Goal: Task Accomplishment & Management: Use online tool/utility

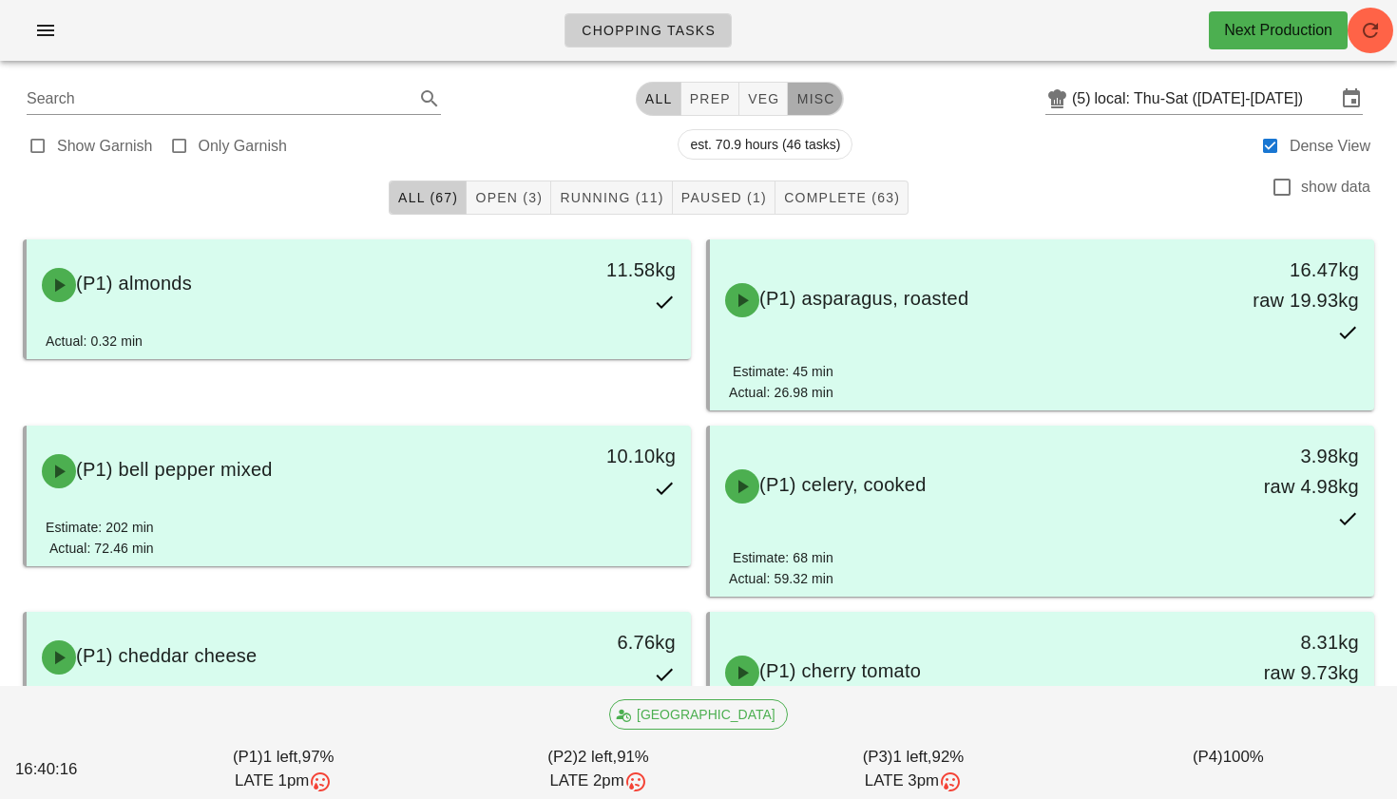
click at [801, 105] on span "misc" at bounding box center [814, 98] width 39 height 15
type input "team:misc"
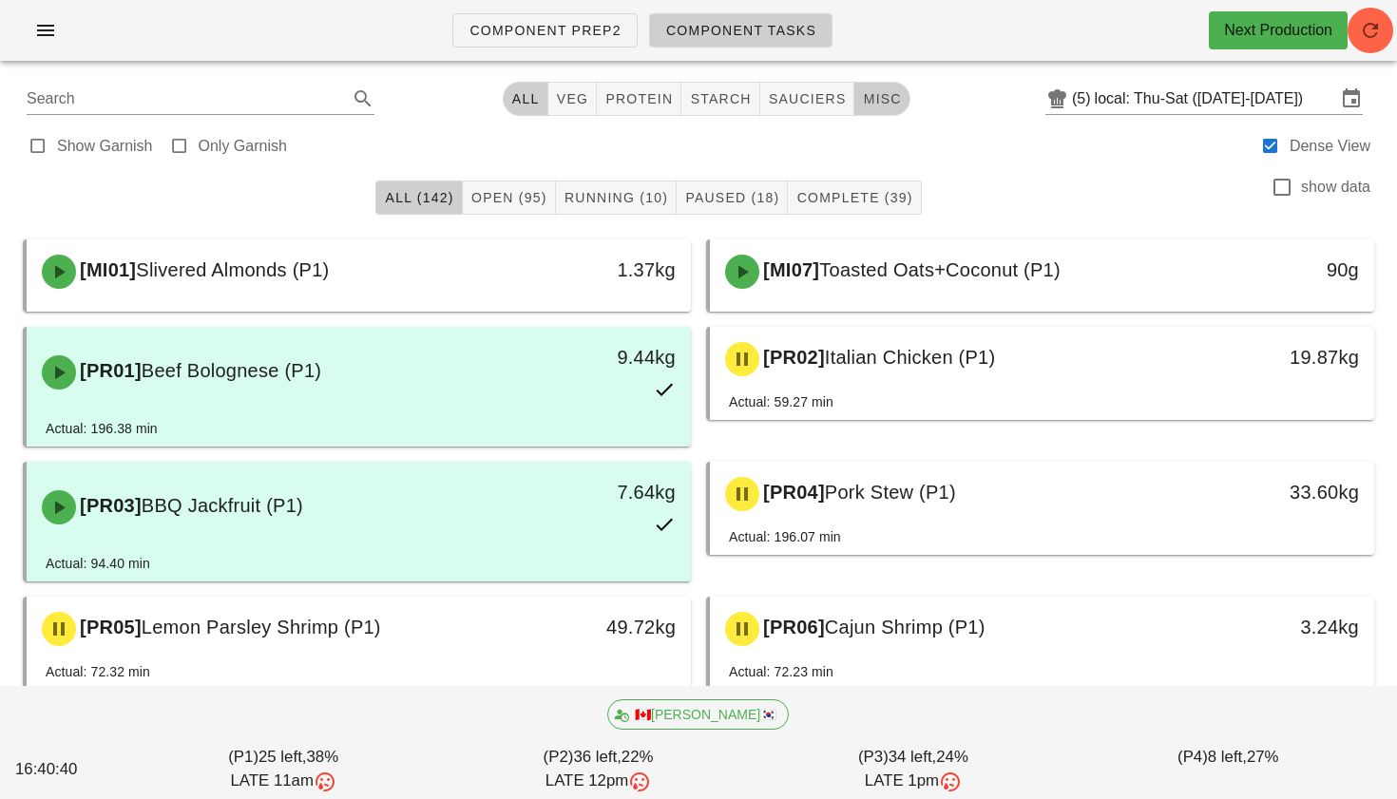
click at [882, 105] on span "misc" at bounding box center [881, 98] width 39 height 15
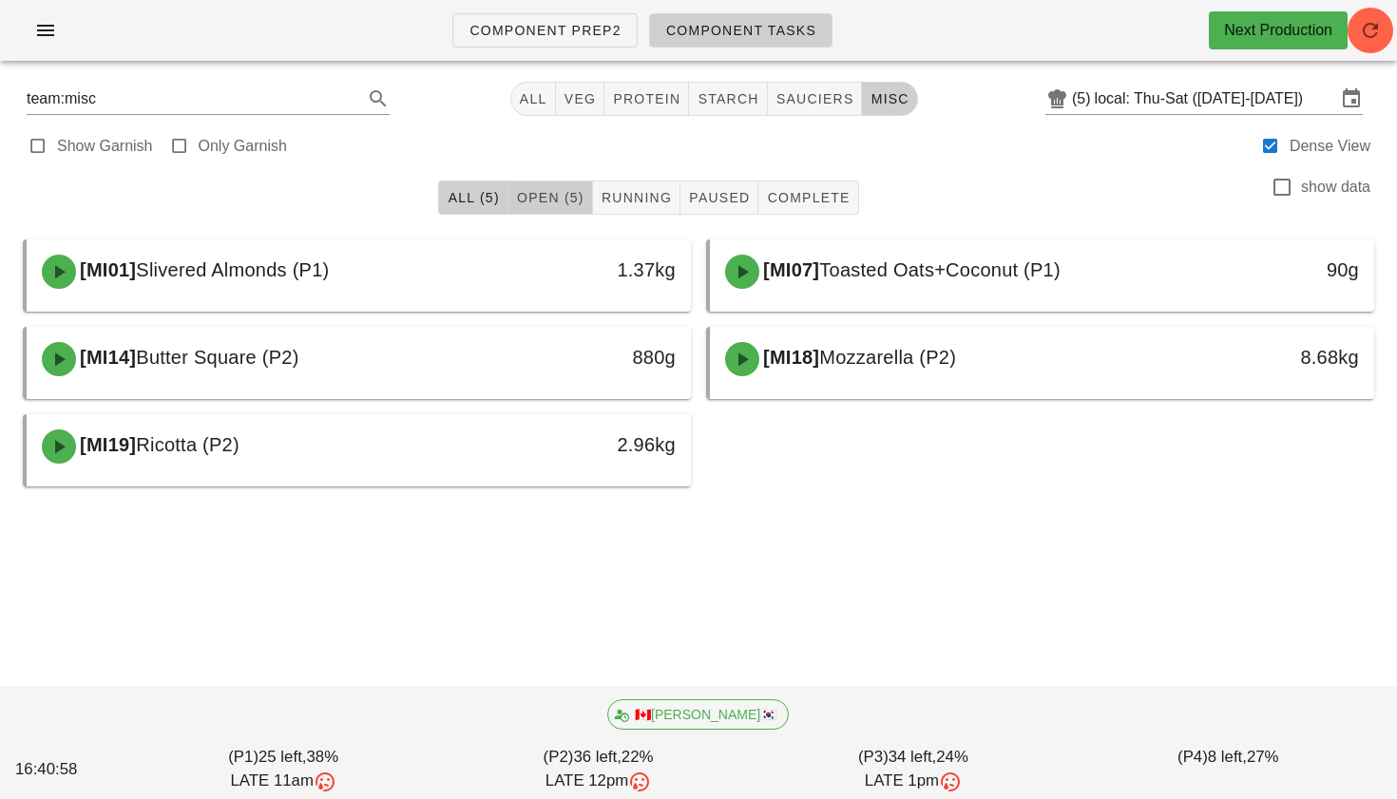
click at [552, 203] on span "Open (5)" at bounding box center [550, 197] width 68 height 15
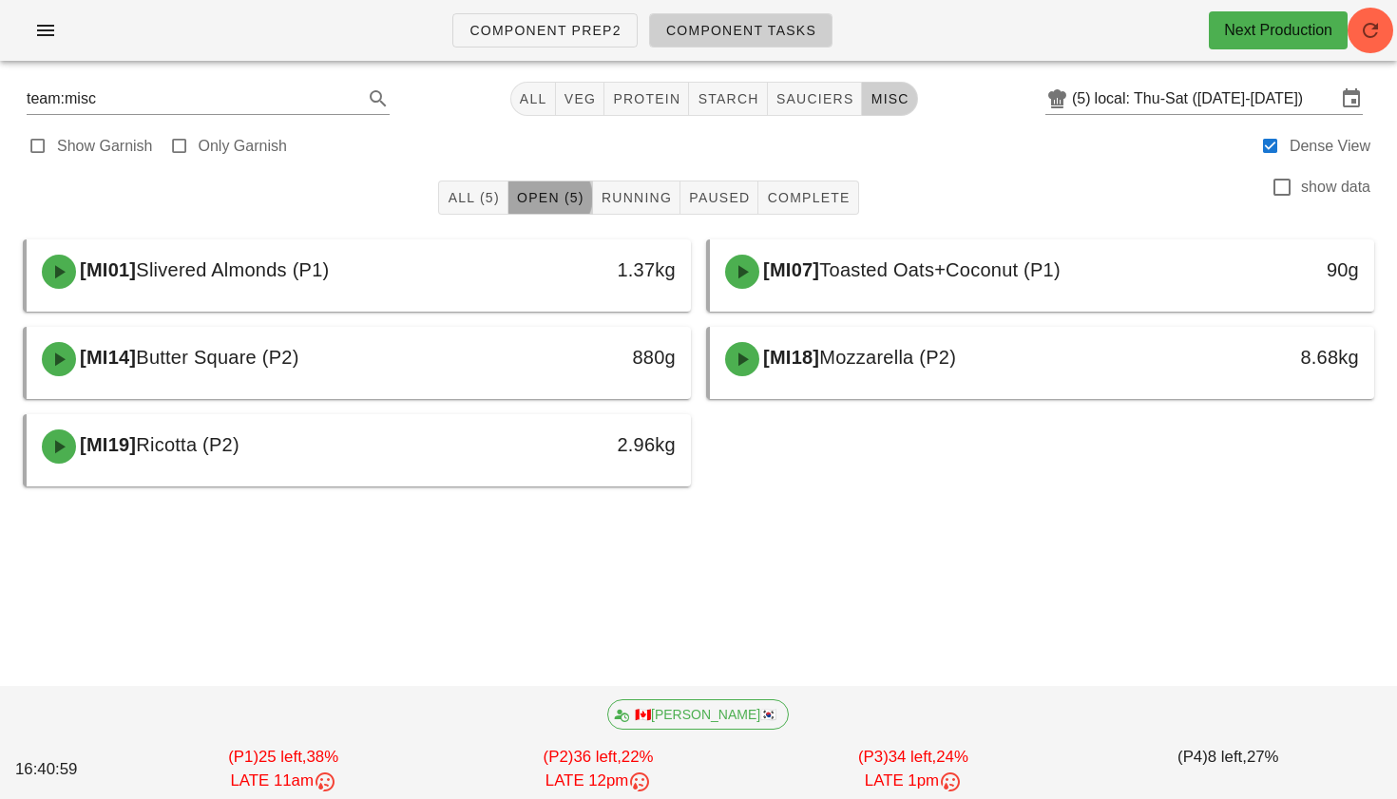
click at [553, 203] on span "Open (5)" at bounding box center [550, 197] width 68 height 15
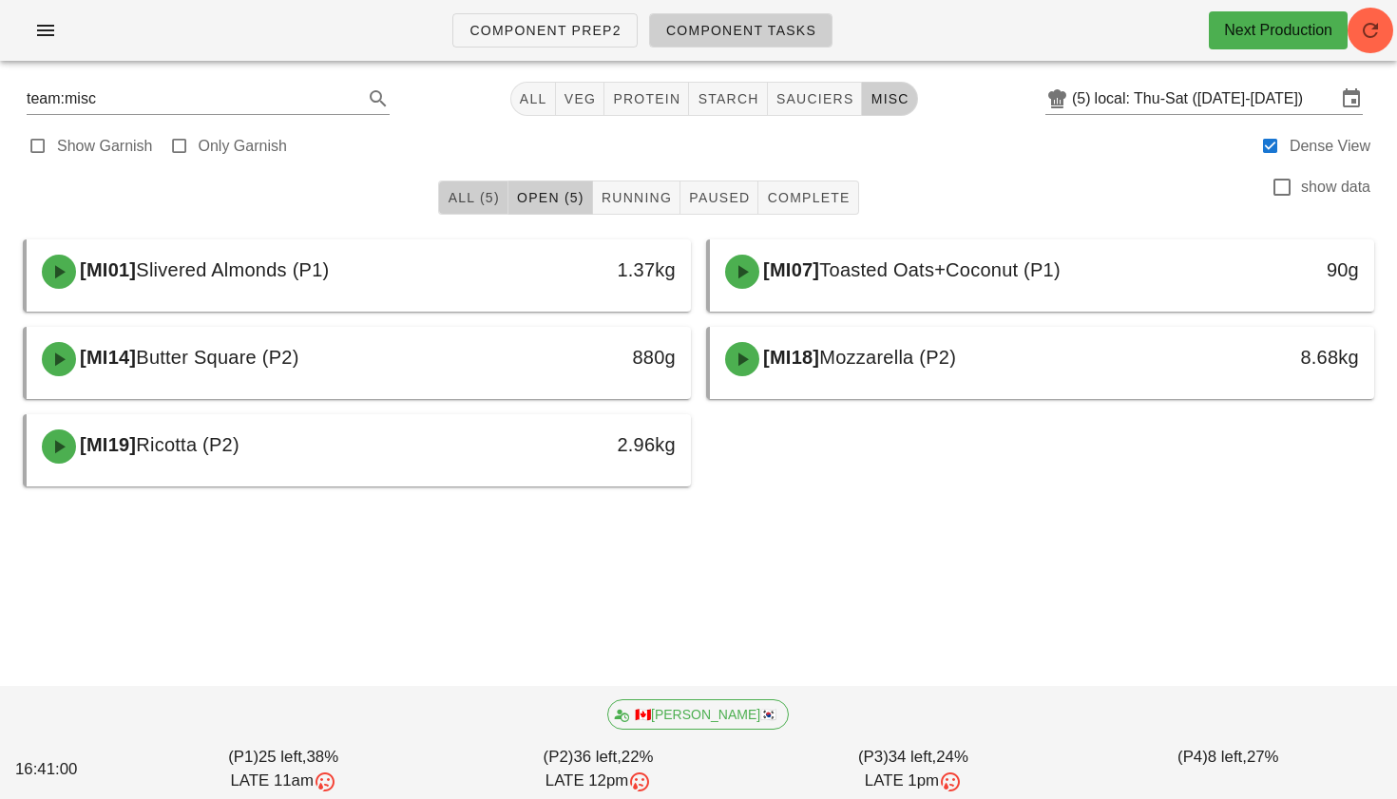
click at [495, 194] on span "All (5)" at bounding box center [473, 197] width 52 height 15
click at [820, 98] on span "sauciers" at bounding box center [815, 98] width 79 height 15
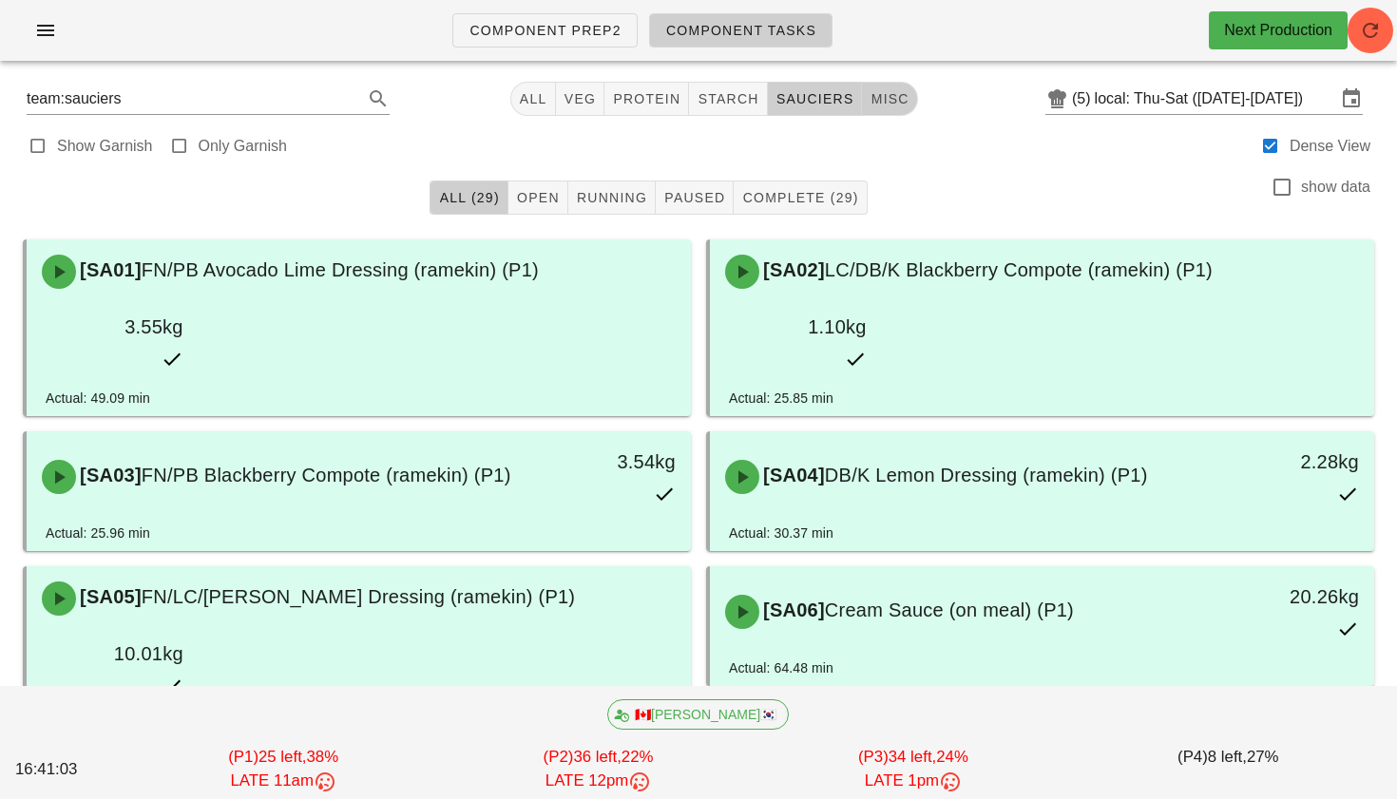
click at [871, 94] on span "misc" at bounding box center [889, 98] width 39 height 15
type input "team:misc"
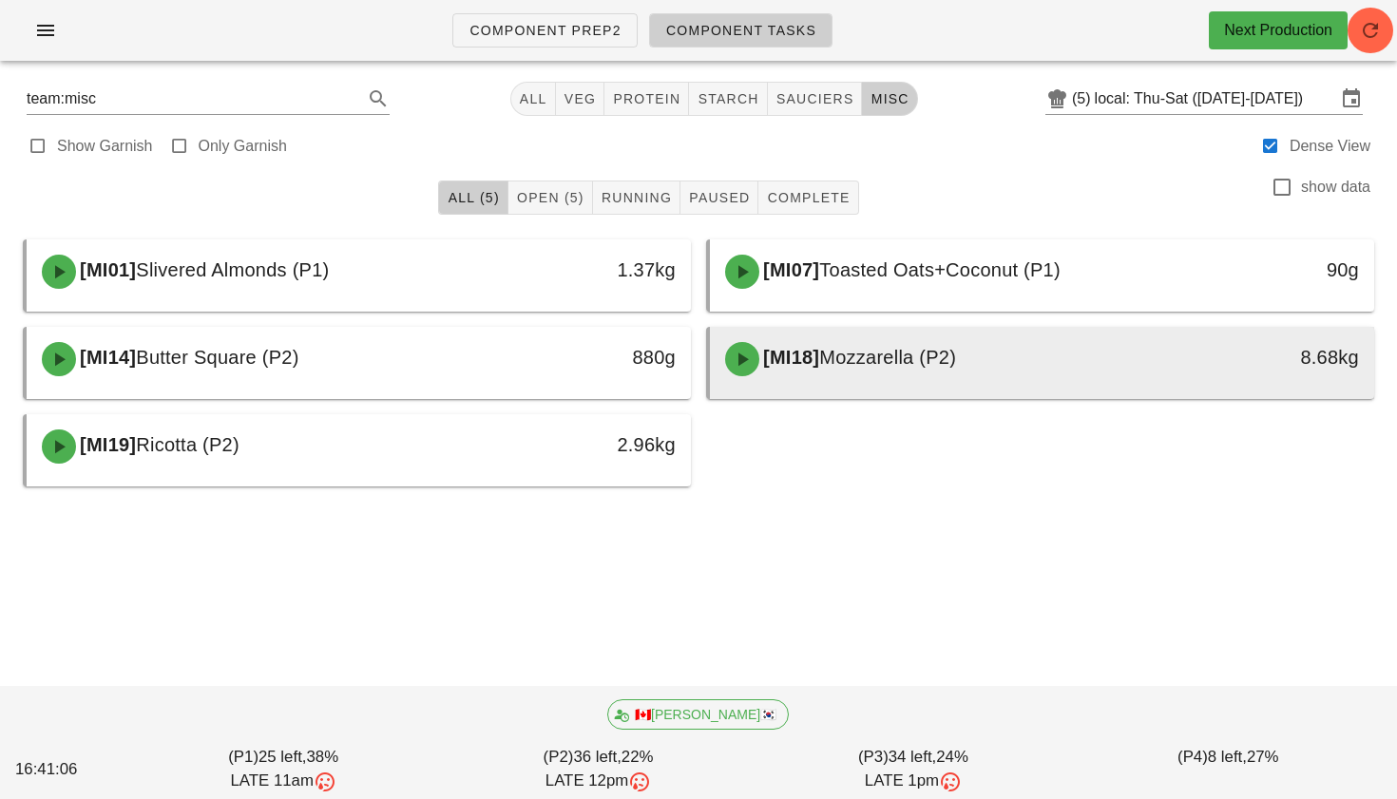
click at [838, 359] on span "Mozzarella (P2)" at bounding box center [887, 357] width 137 height 21
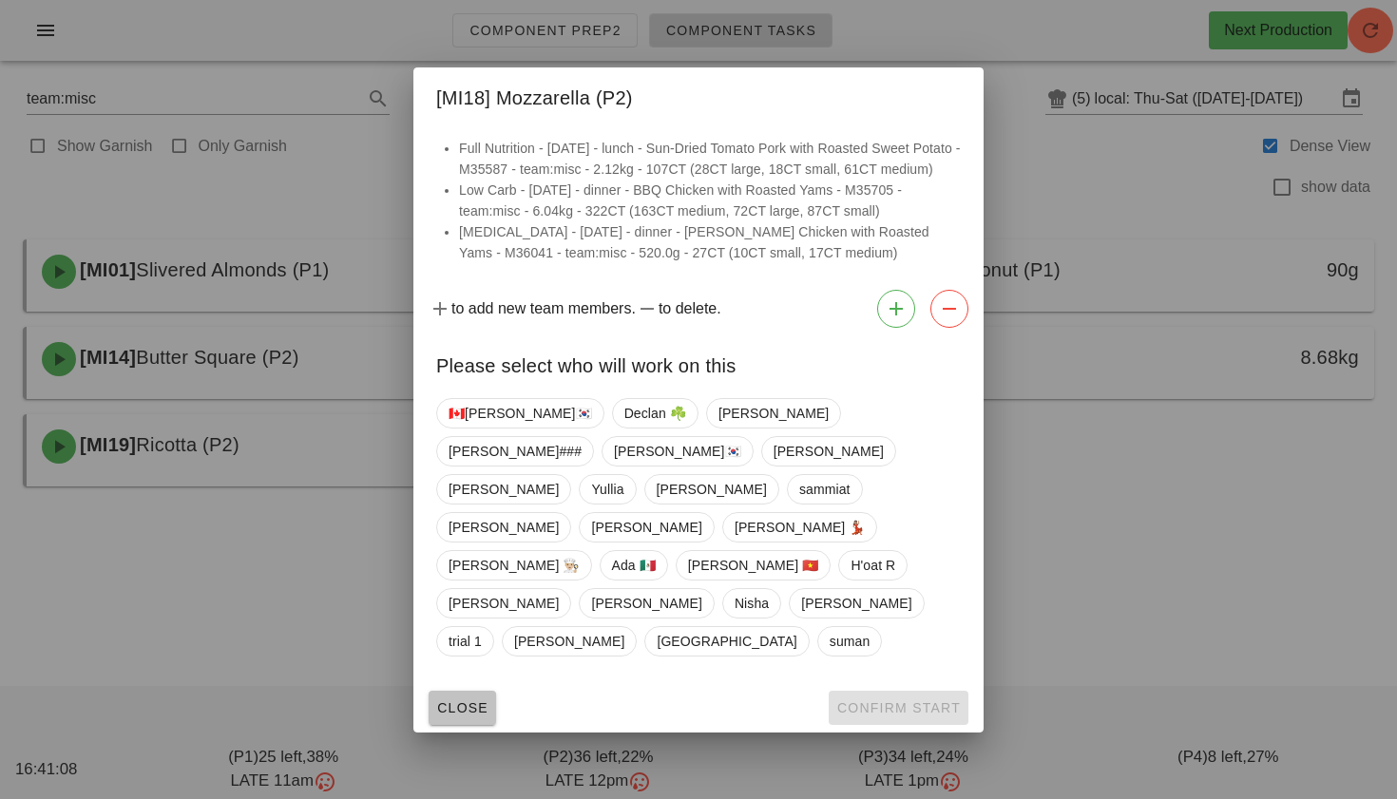
click at [456, 700] on span "Close" at bounding box center [462, 707] width 52 height 15
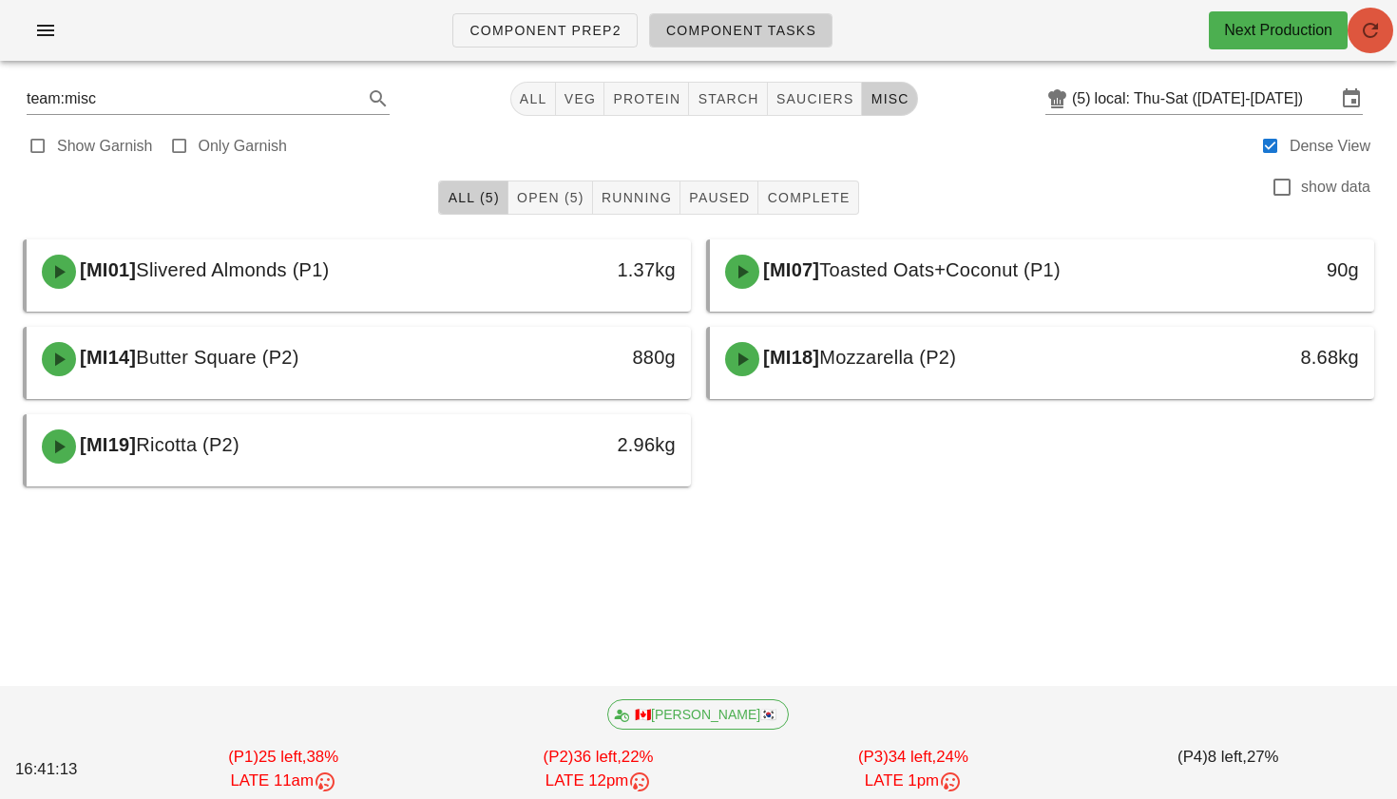
click at [1380, 25] on icon "button" at bounding box center [1370, 30] width 23 height 23
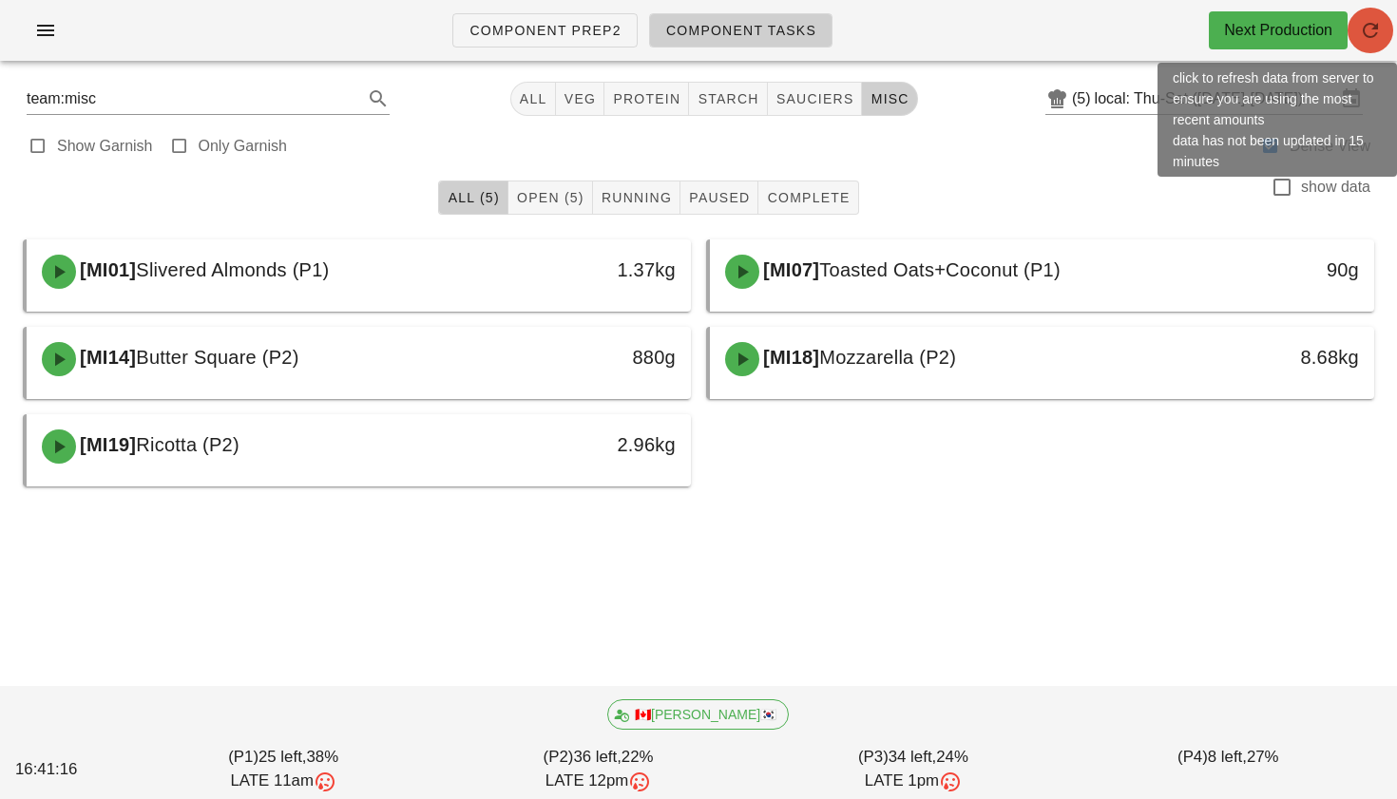
click at [1380, 25] on icon "button" at bounding box center [1370, 30] width 23 height 23
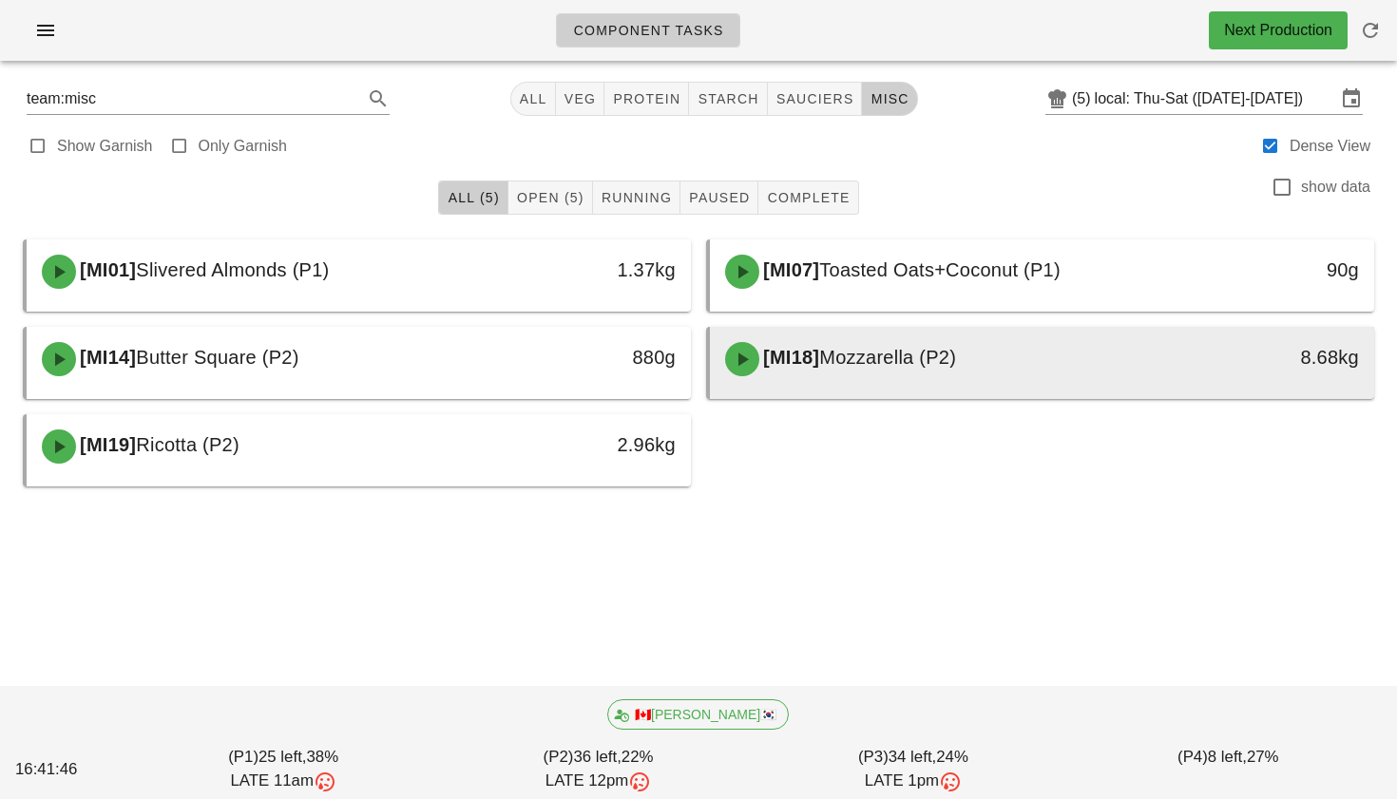
click at [900, 348] on span "Mozzarella (P2)" at bounding box center [887, 357] width 137 height 21
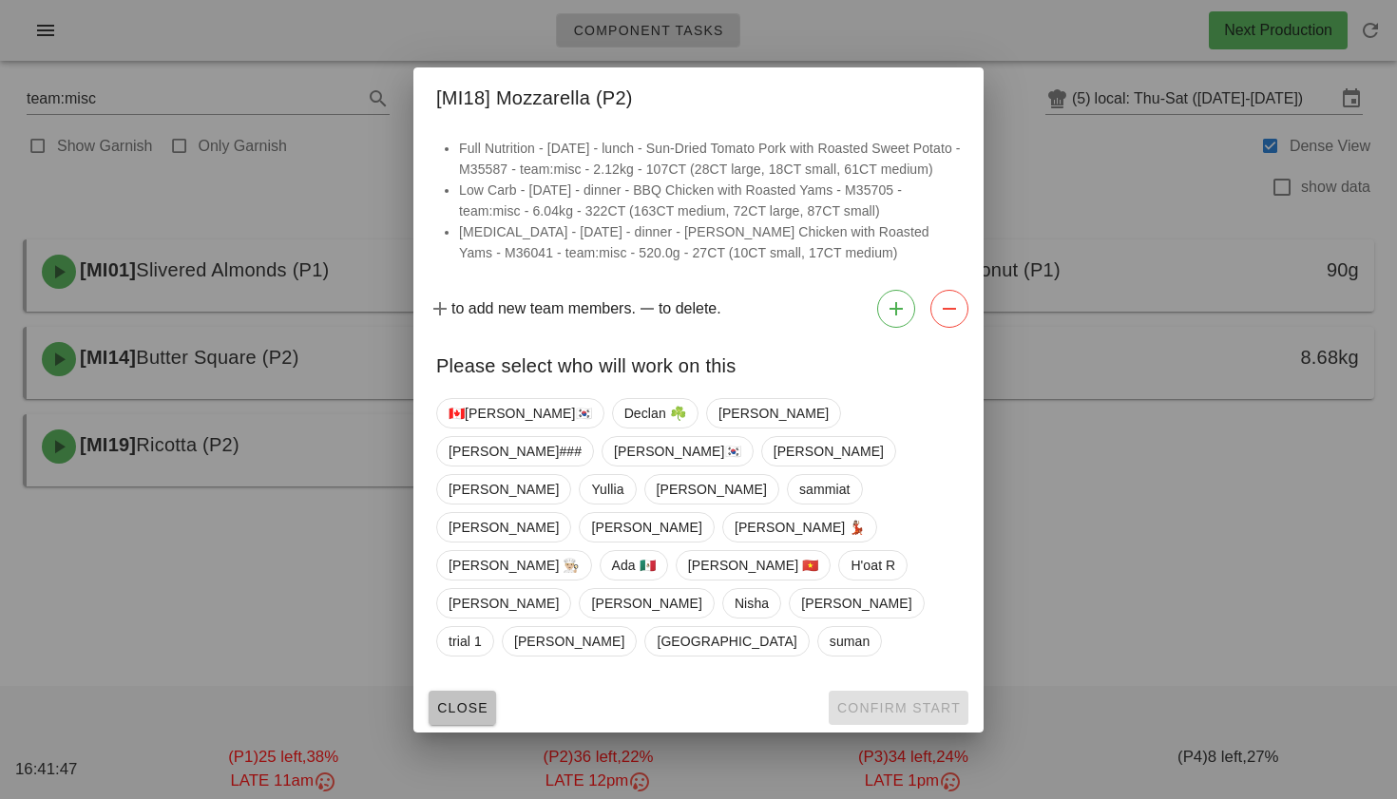
click at [465, 700] on span "Close" at bounding box center [462, 707] width 52 height 15
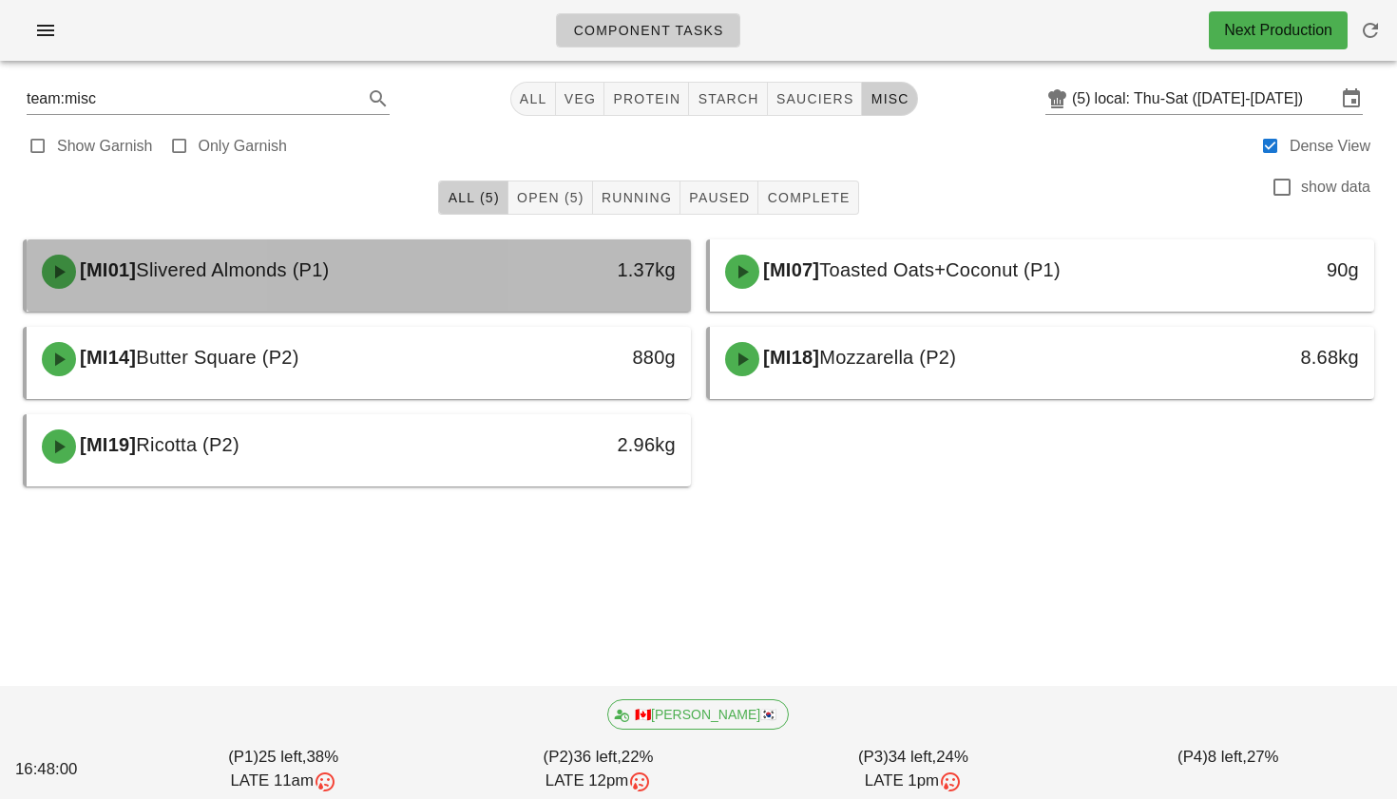
click at [393, 278] on div "[MI01] Slivered Almonds (P1)" at bounding box center [276, 271] width 492 height 57
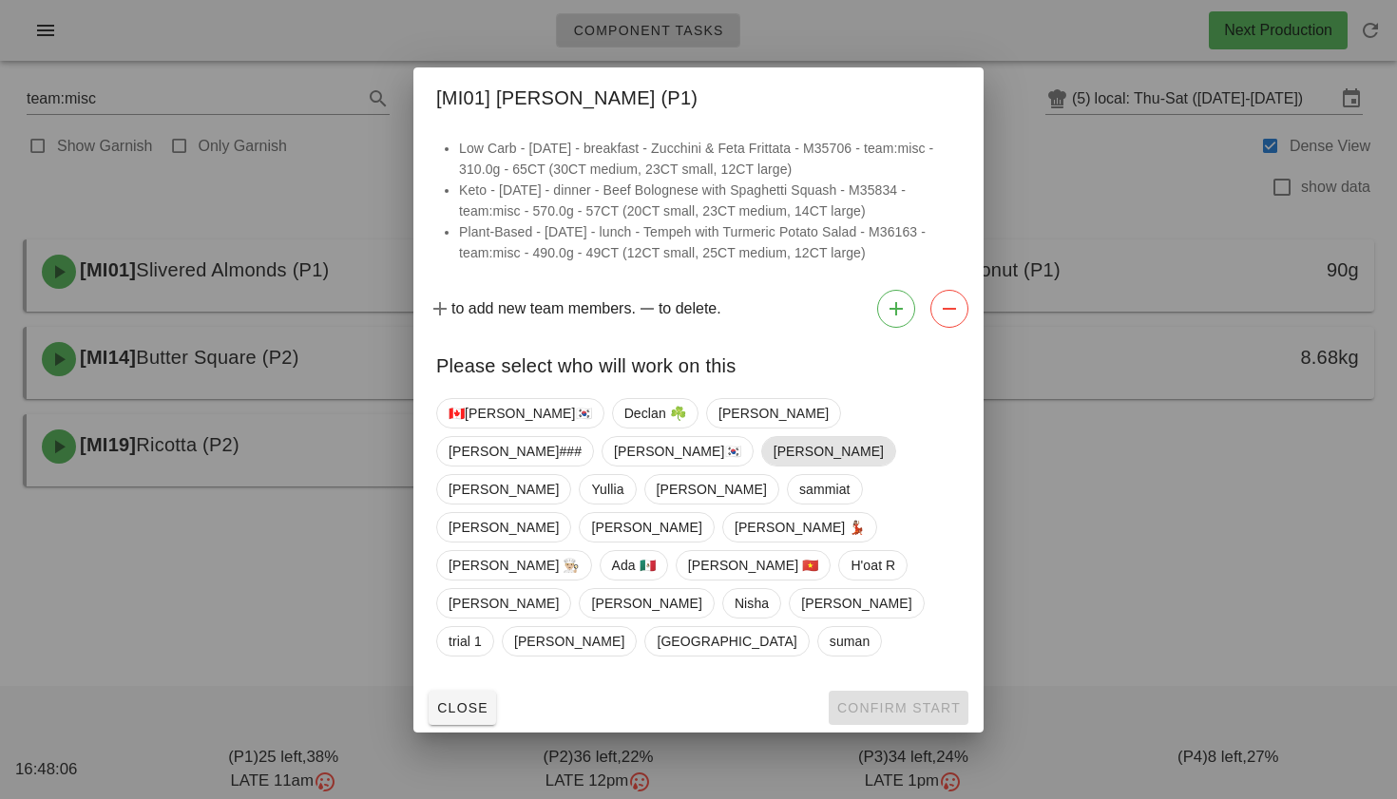
click at [884, 466] on span "Adrian" at bounding box center [829, 451] width 110 height 29
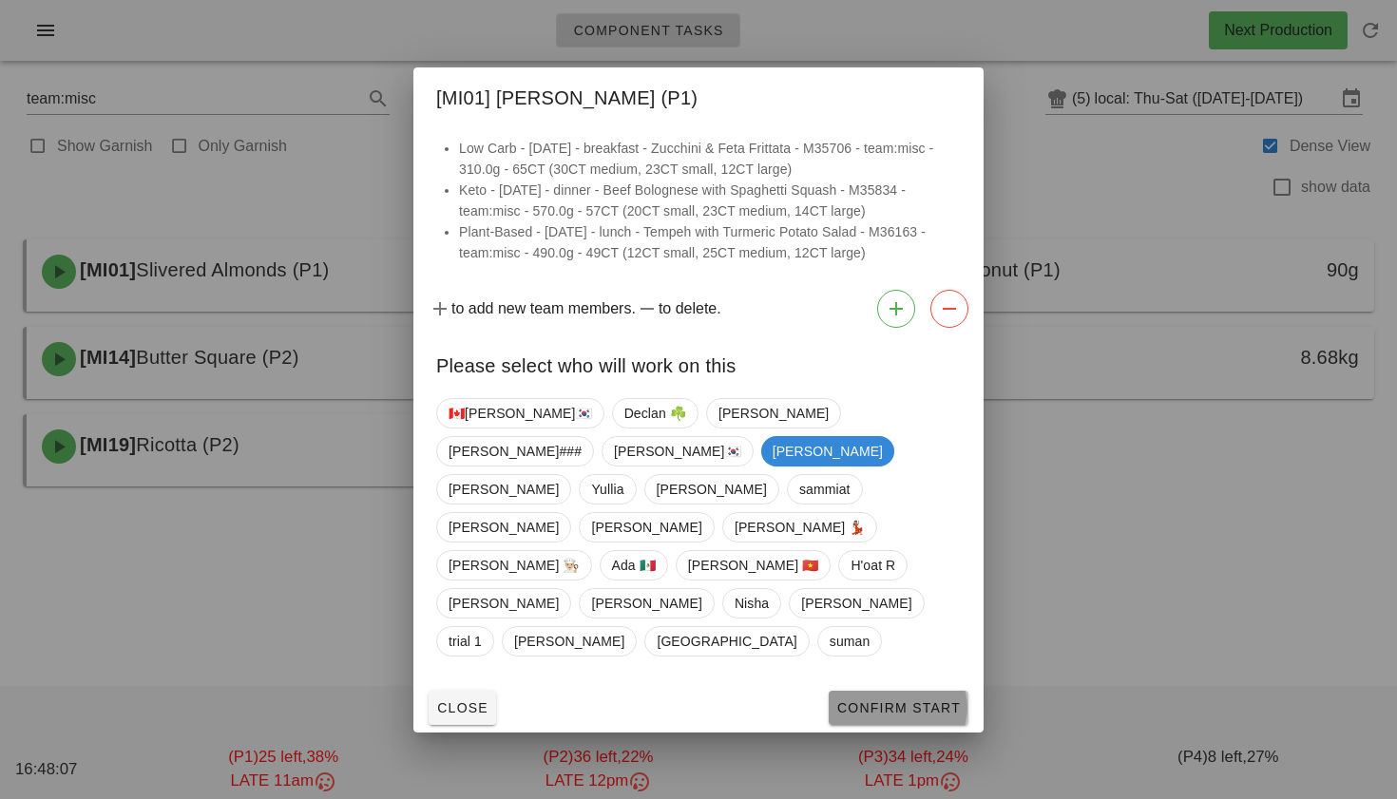
click at [871, 691] on button "Confirm Start" at bounding box center [899, 708] width 140 height 34
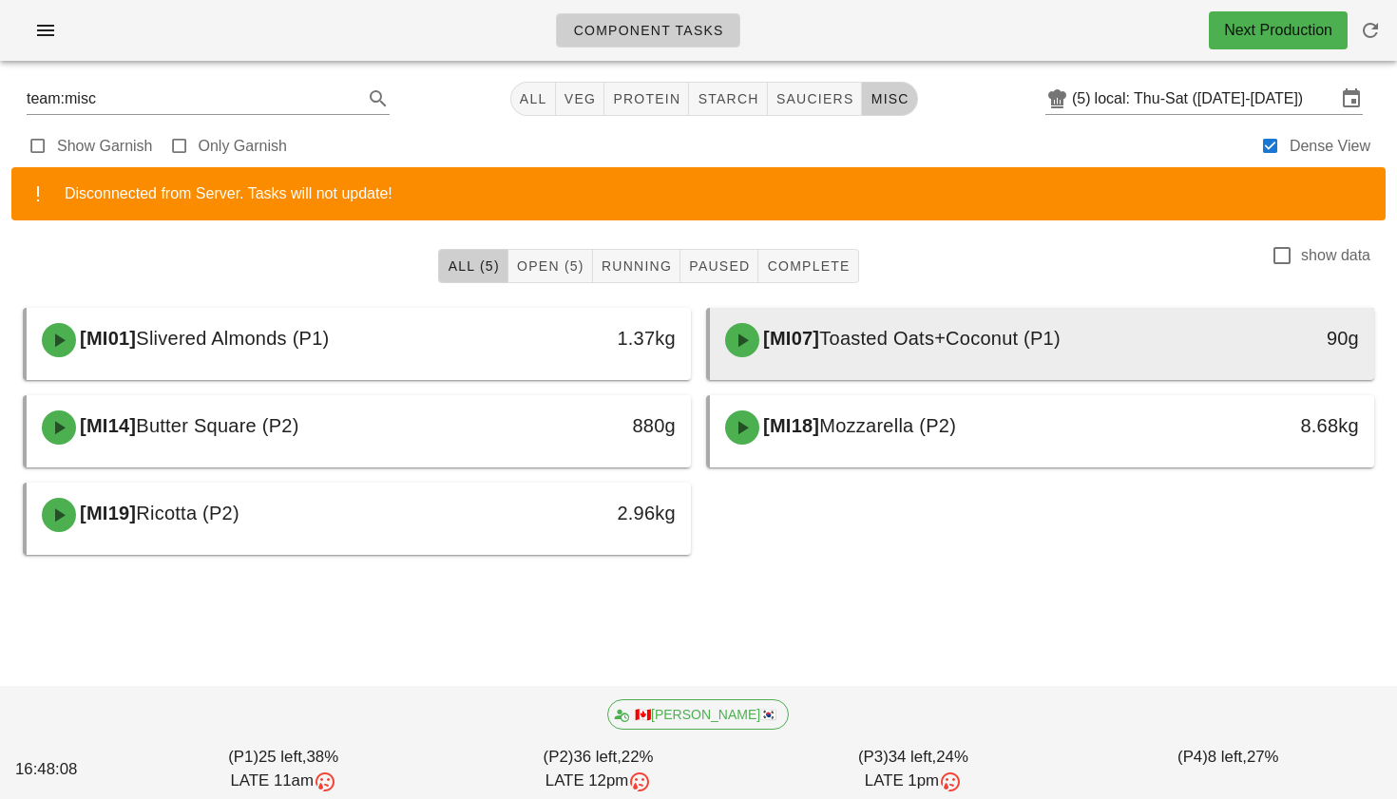
click at [897, 362] on div "[MI07] Toasted Oats+Coconut (P1)" at bounding box center [960, 340] width 492 height 57
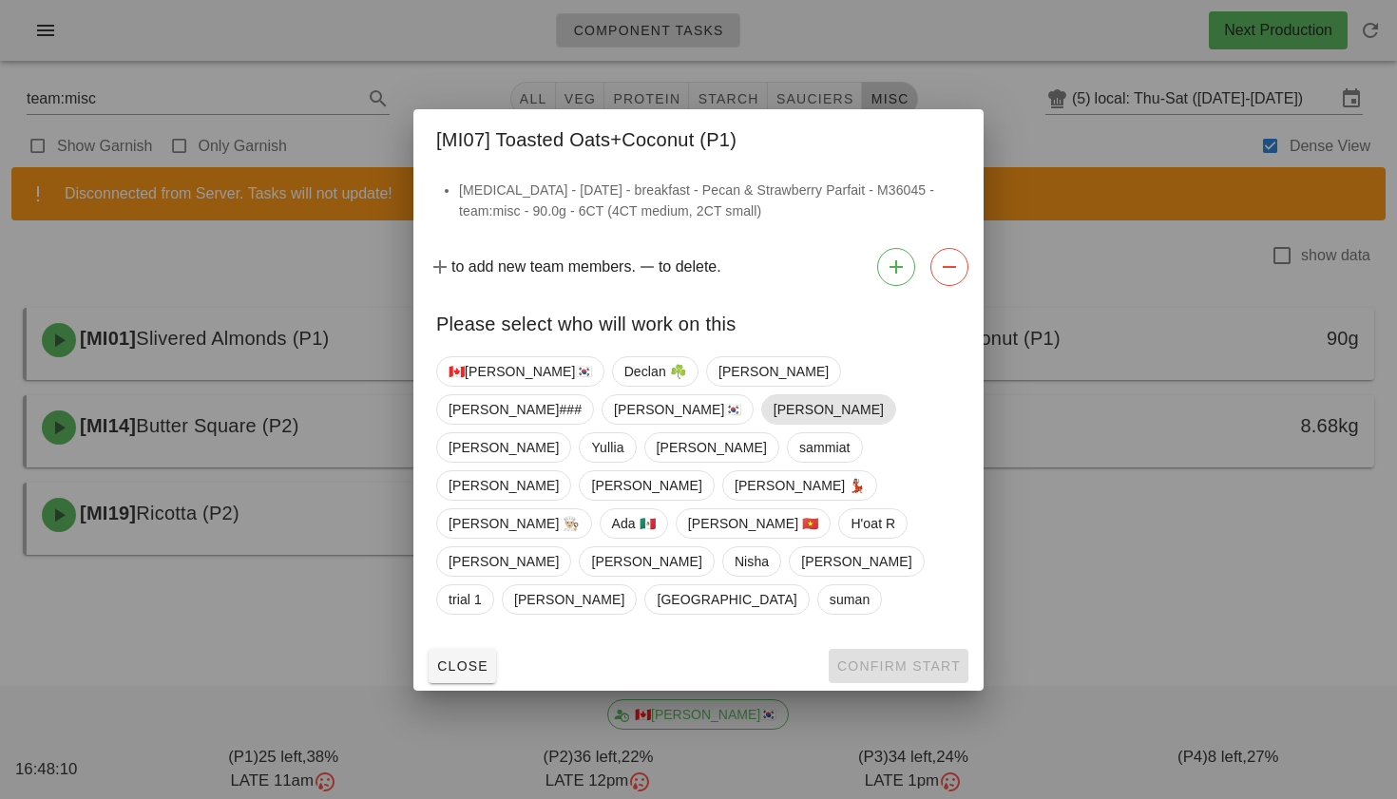
click at [884, 424] on span "Adrian" at bounding box center [829, 409] width 110 height 29
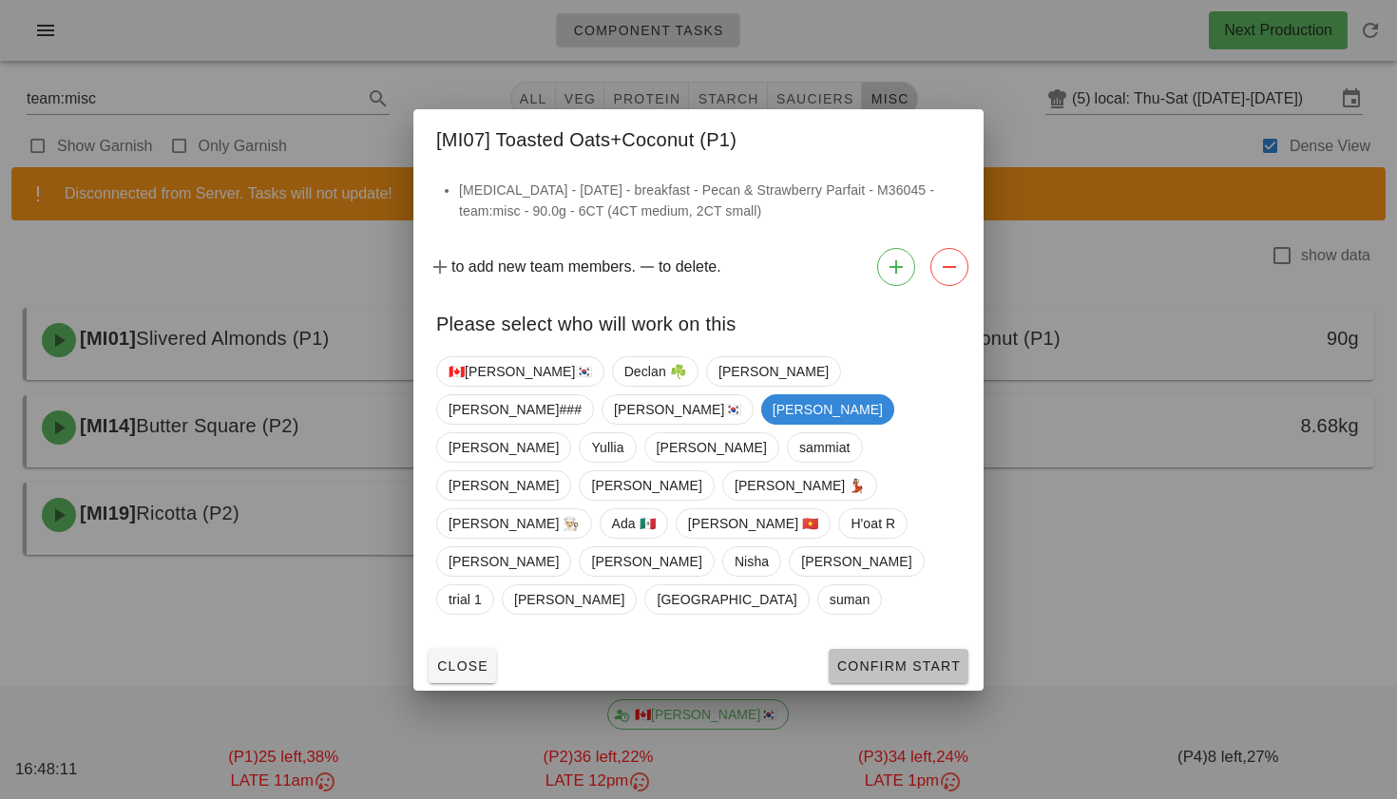
click at [857, 659] on span "Confirm Start" at bounding box center [898, 666] width 124 height 15
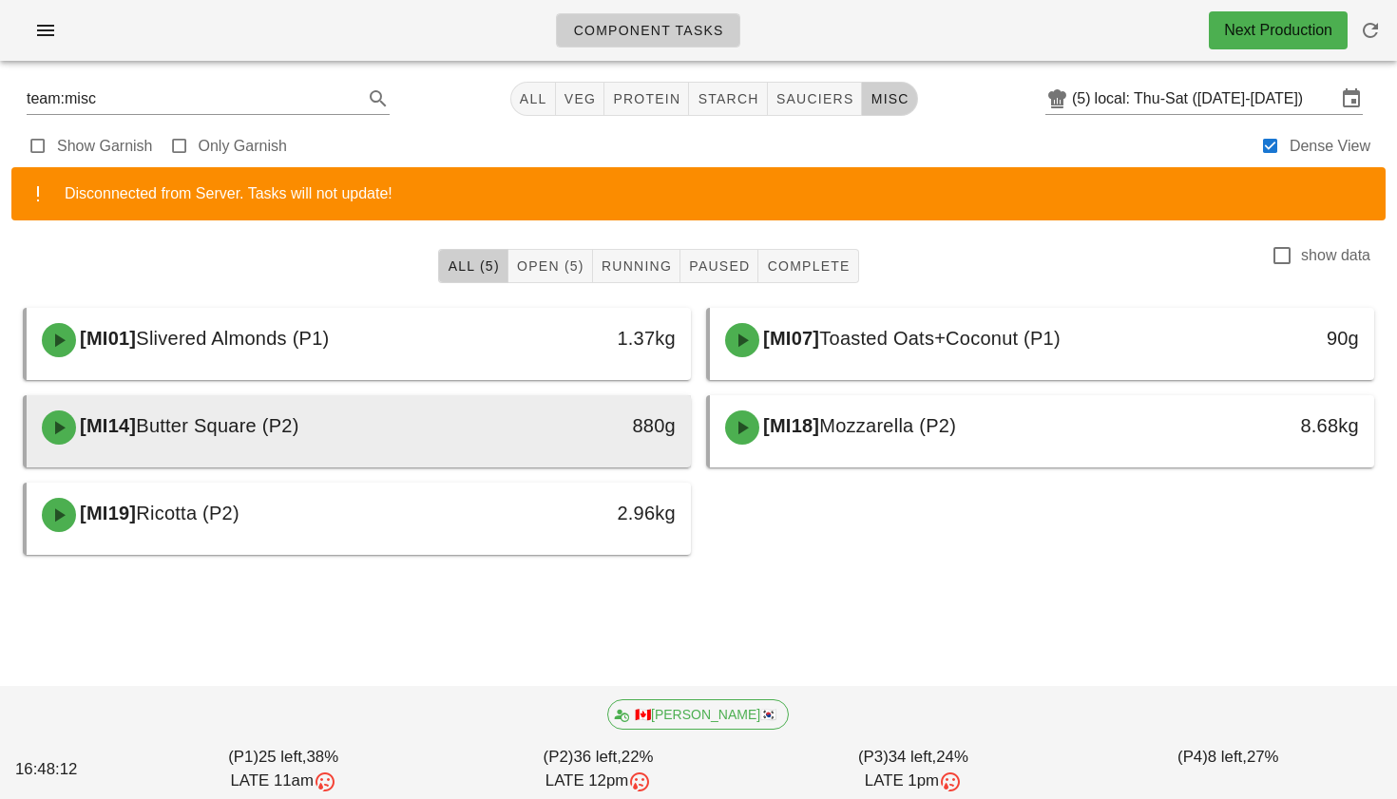
click at [554, 422] on div "880g" at bounding box center [605, 426] width 142 height 30
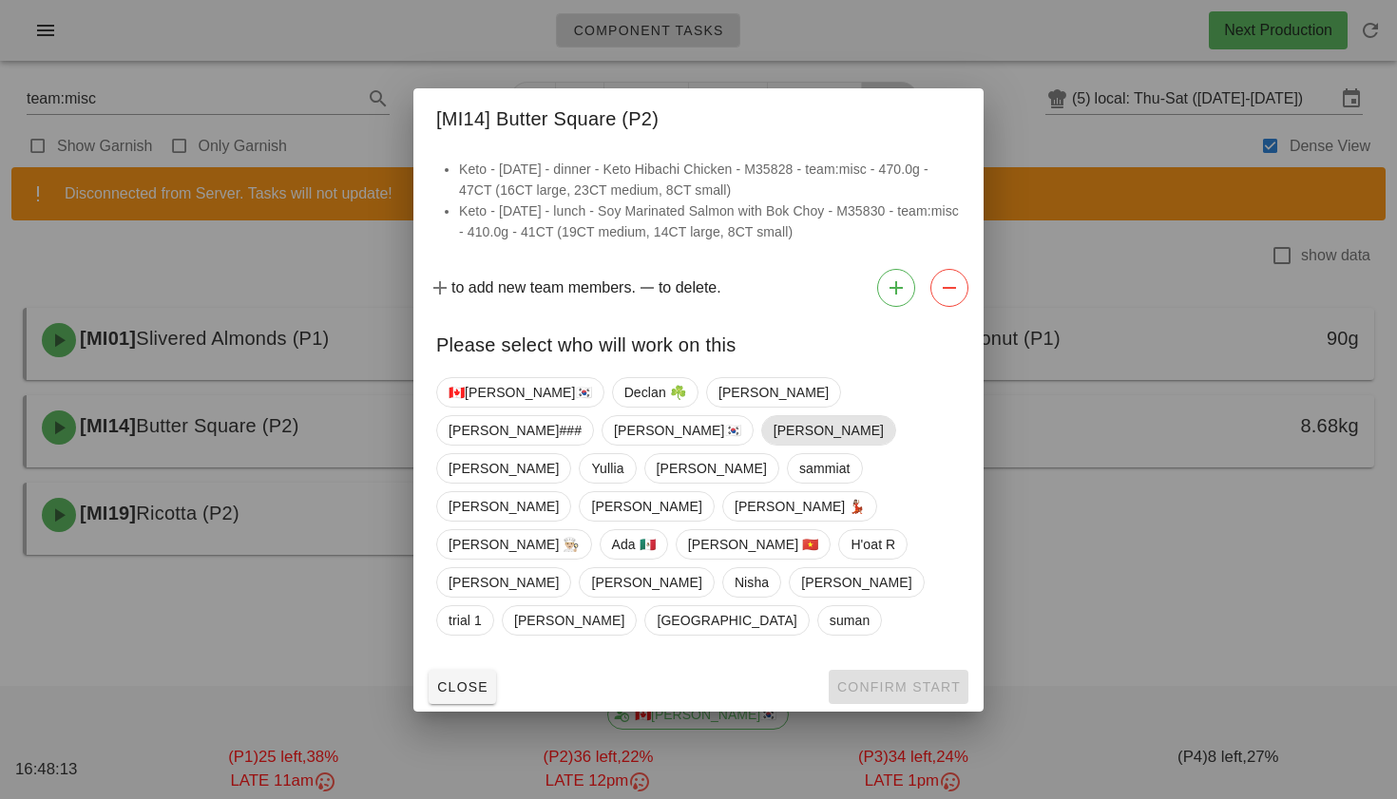
click at [884, 445] on span "Adrian" at bounding box center [829, 430] width 110 height 29
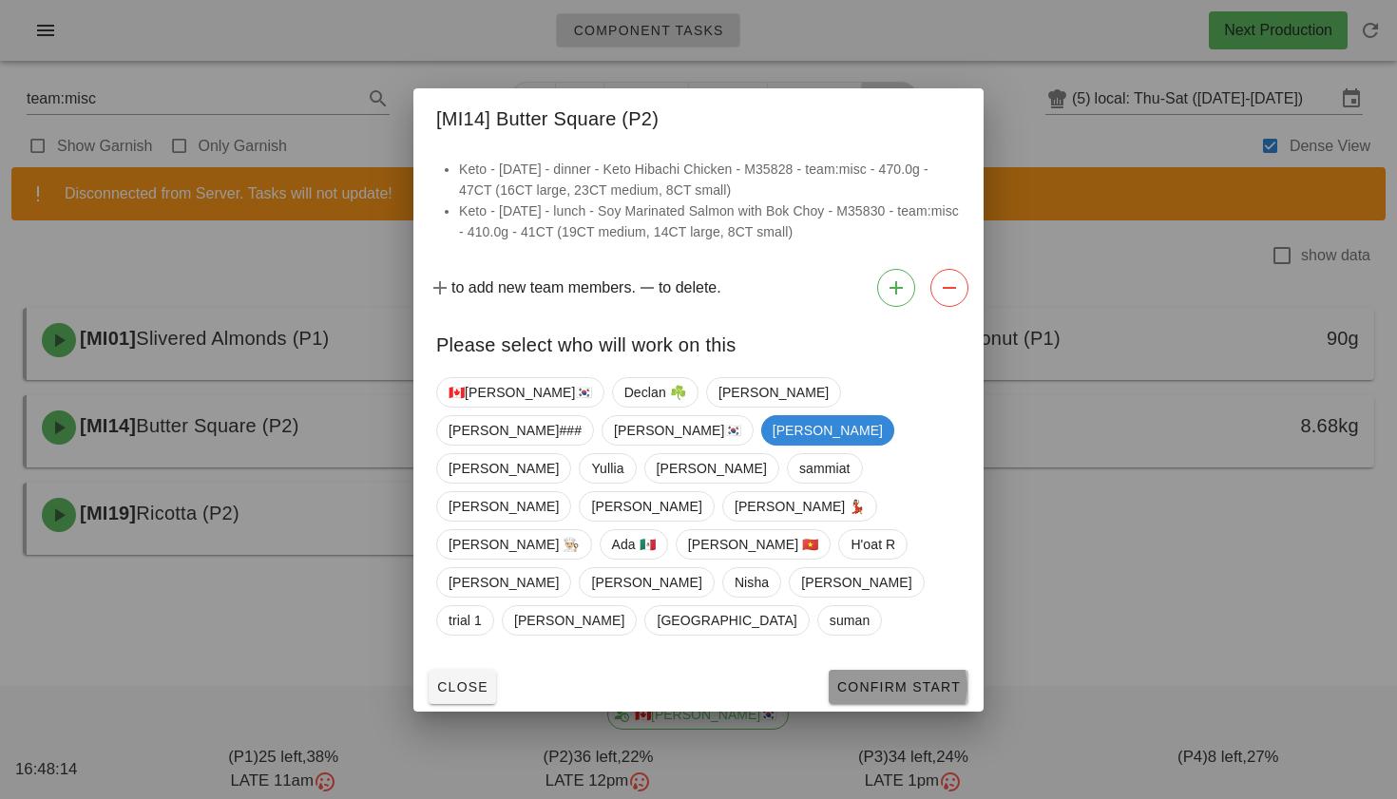
click at [891, 680] on span "Confirm Start" at bounding box center [898, 687] width 124 height 15
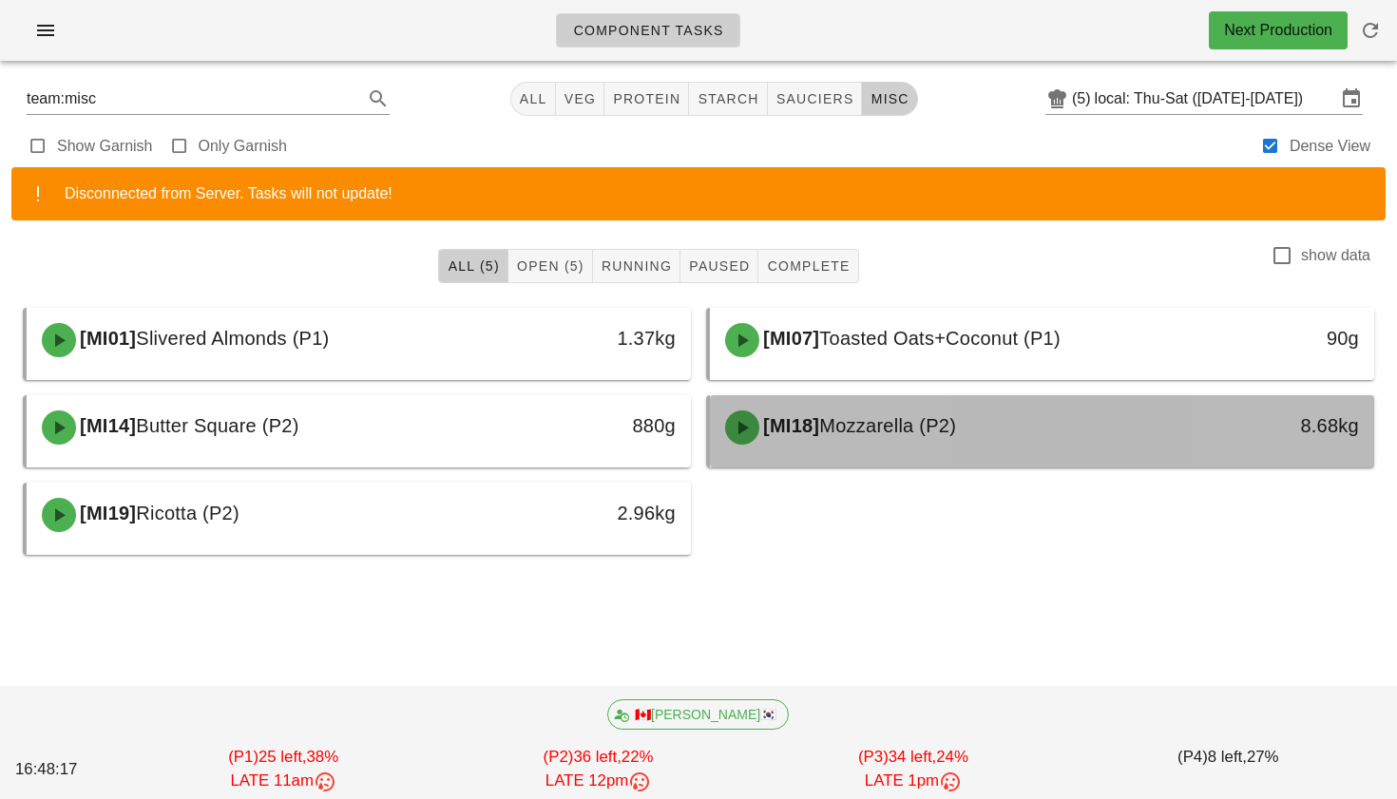
click at [915, 450] on div "[MI18] Mozzarella (P2)" at bounding box center [960, 427] width 492 height 57
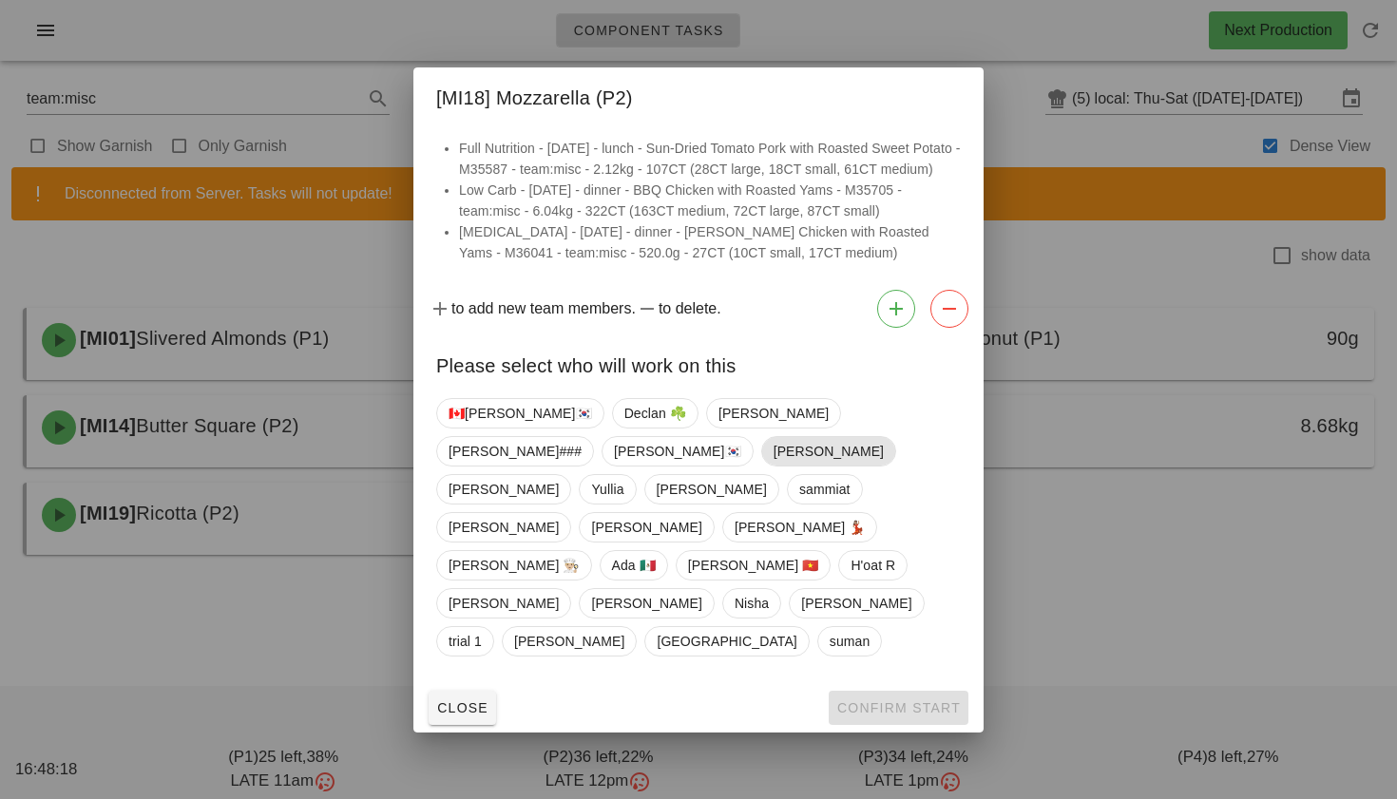
click at [884, 466] on span "Adrian" at bounding box center [829, 451] width 110 height 29
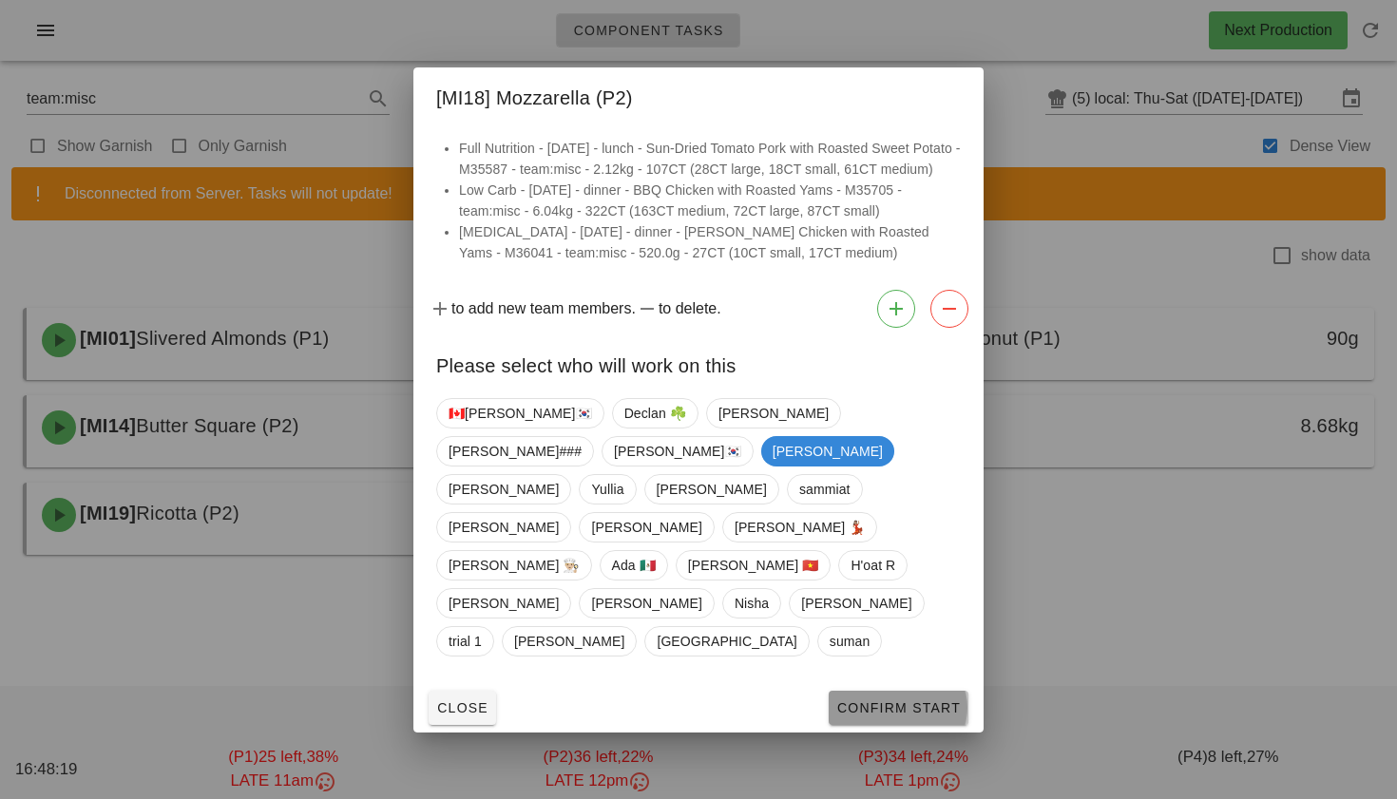
click at [875, 700] on span "Confirm Start" at bounding box center [898, 707] width 124 height 15
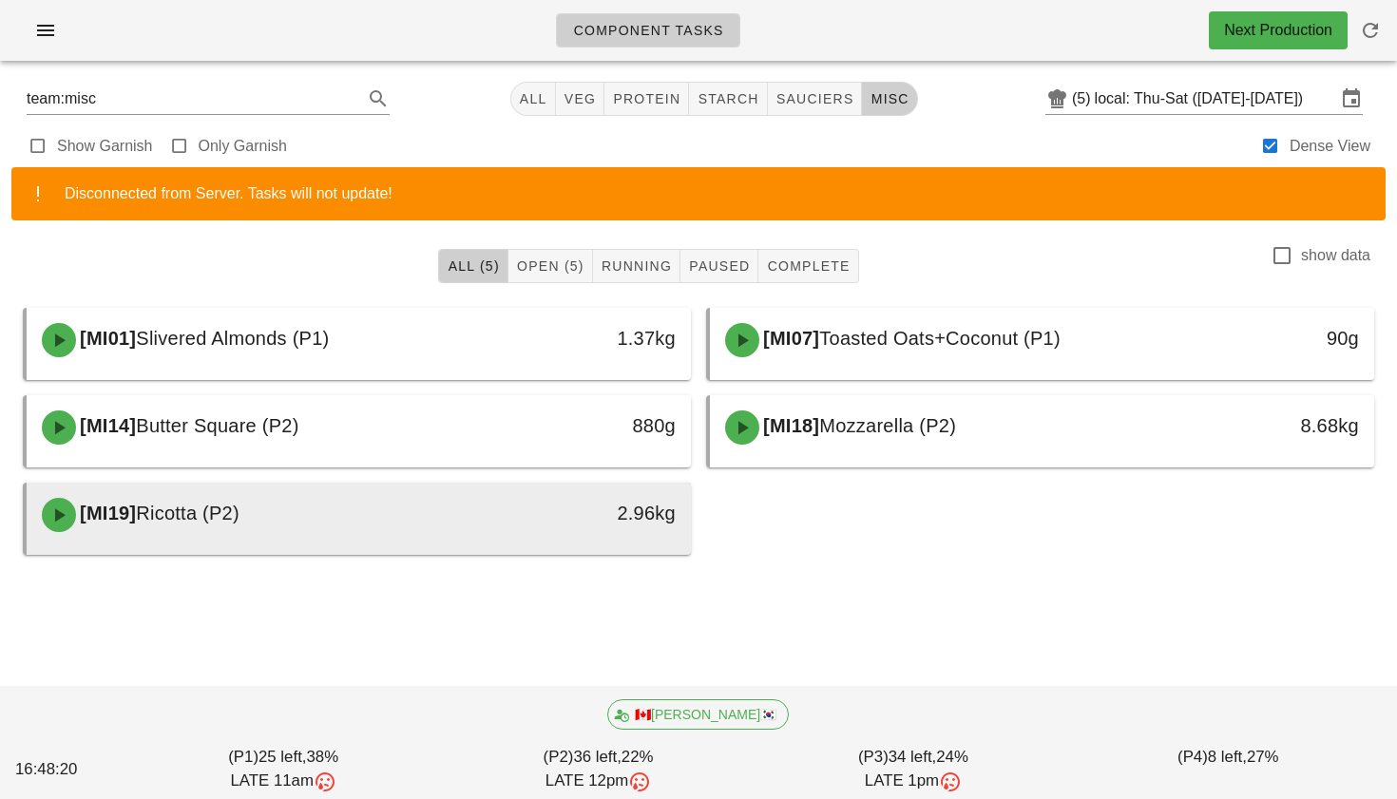
click at [416, 530] on div "[MI19] Ricotta (P2)" at bounding box center [276, 515] width 492 height 57
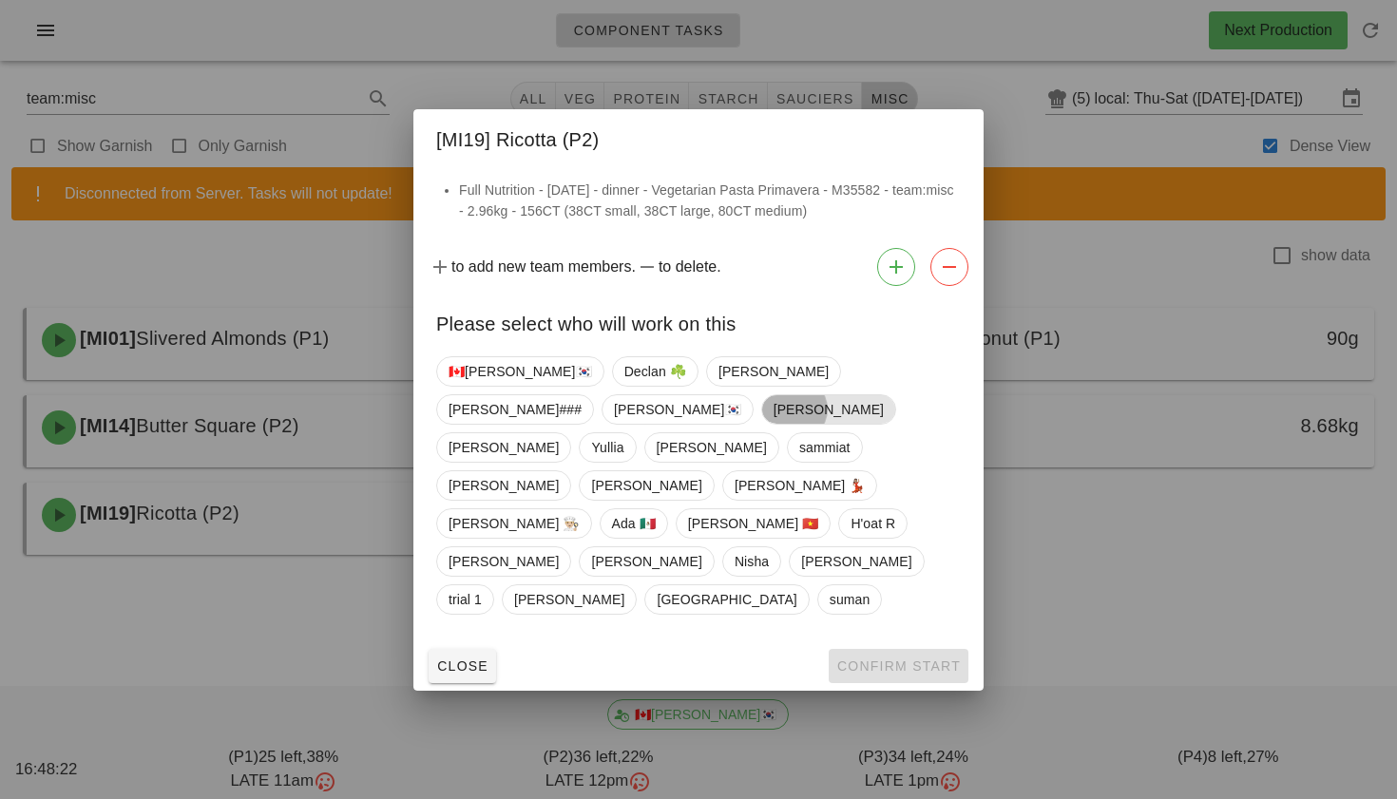
click at [884, 424] on span "Adrian" at bounding box center [829, 409] width 110 height 29
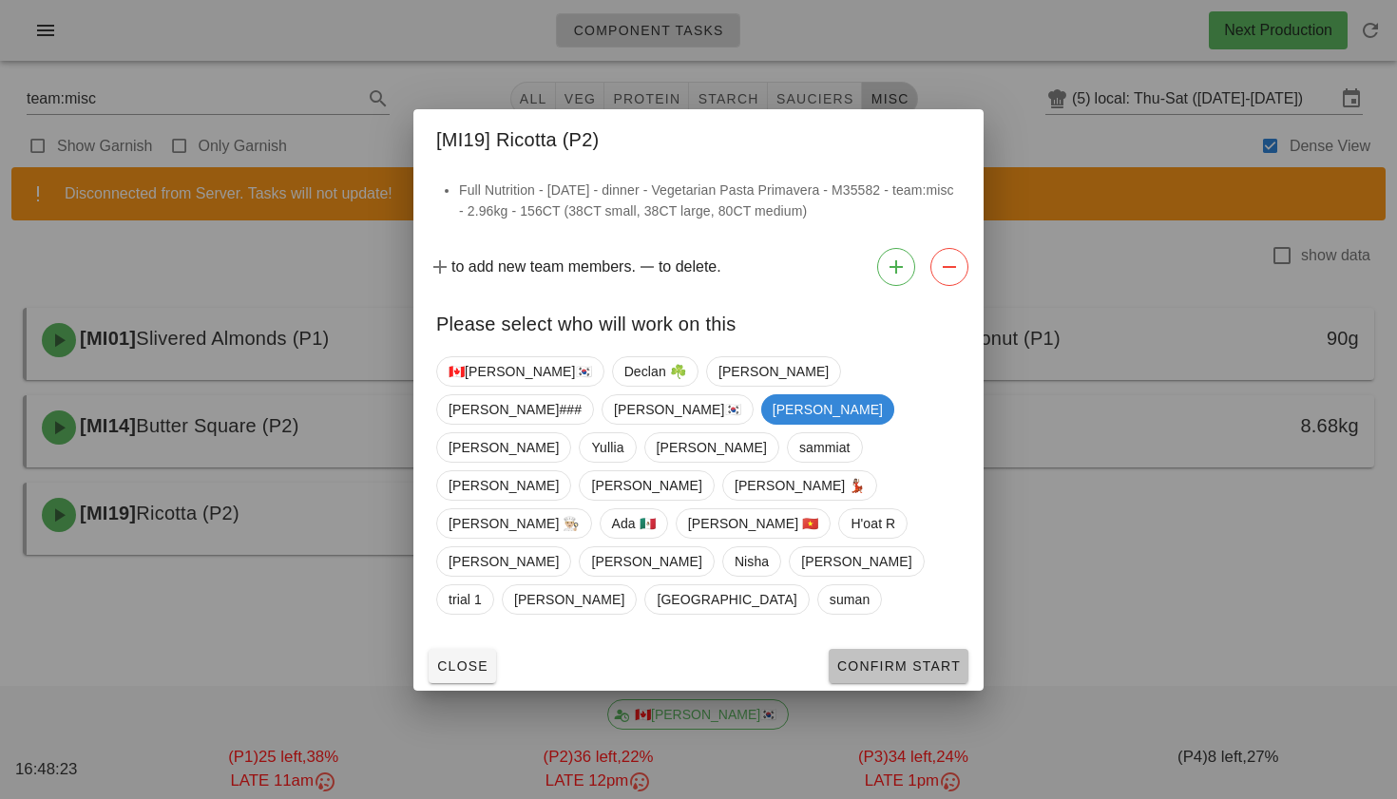
click at [865, 659] on span "Confirm Start" at bounding box center [898, 666] width 124 height 15
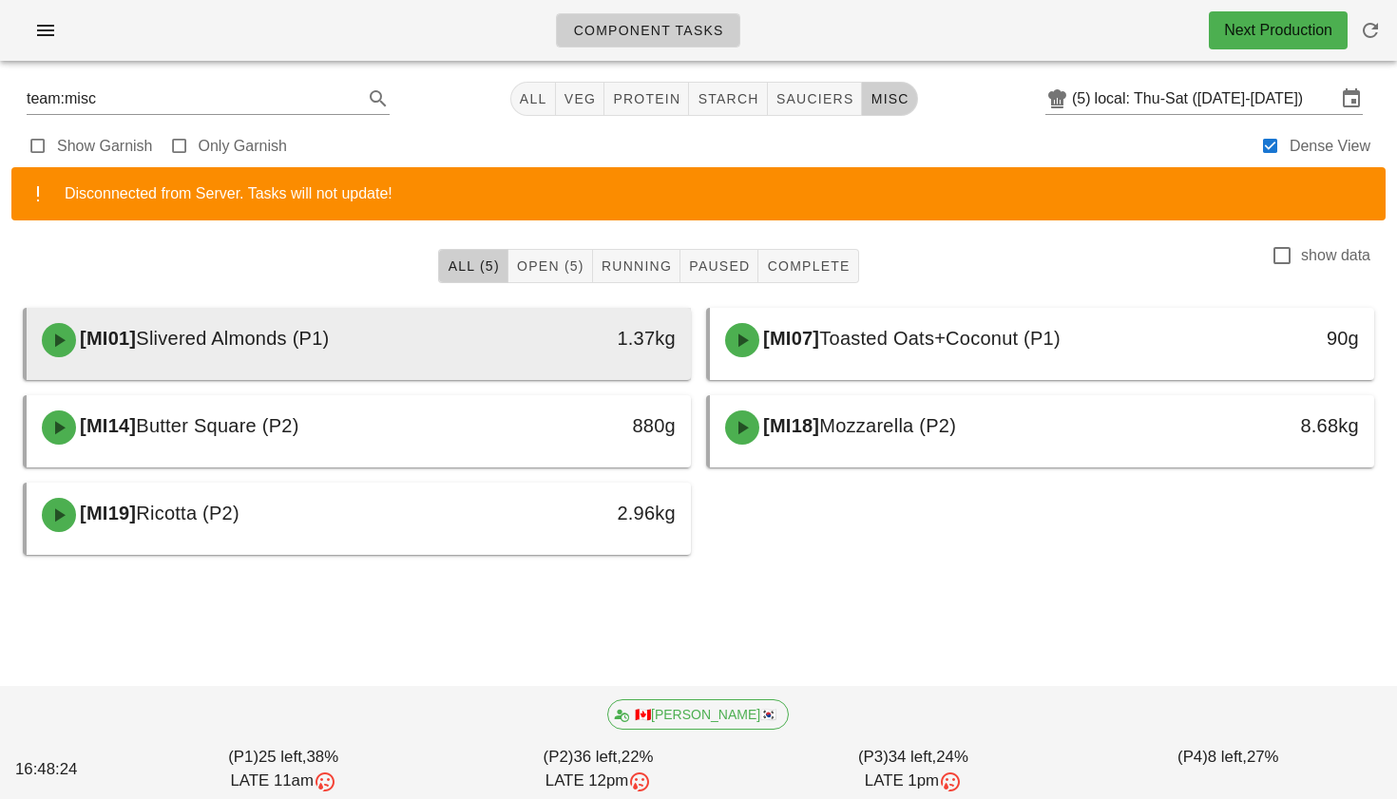
click at [591, 358] on div "1.37kg" at bounding box center [605, 340] width 164 height 57
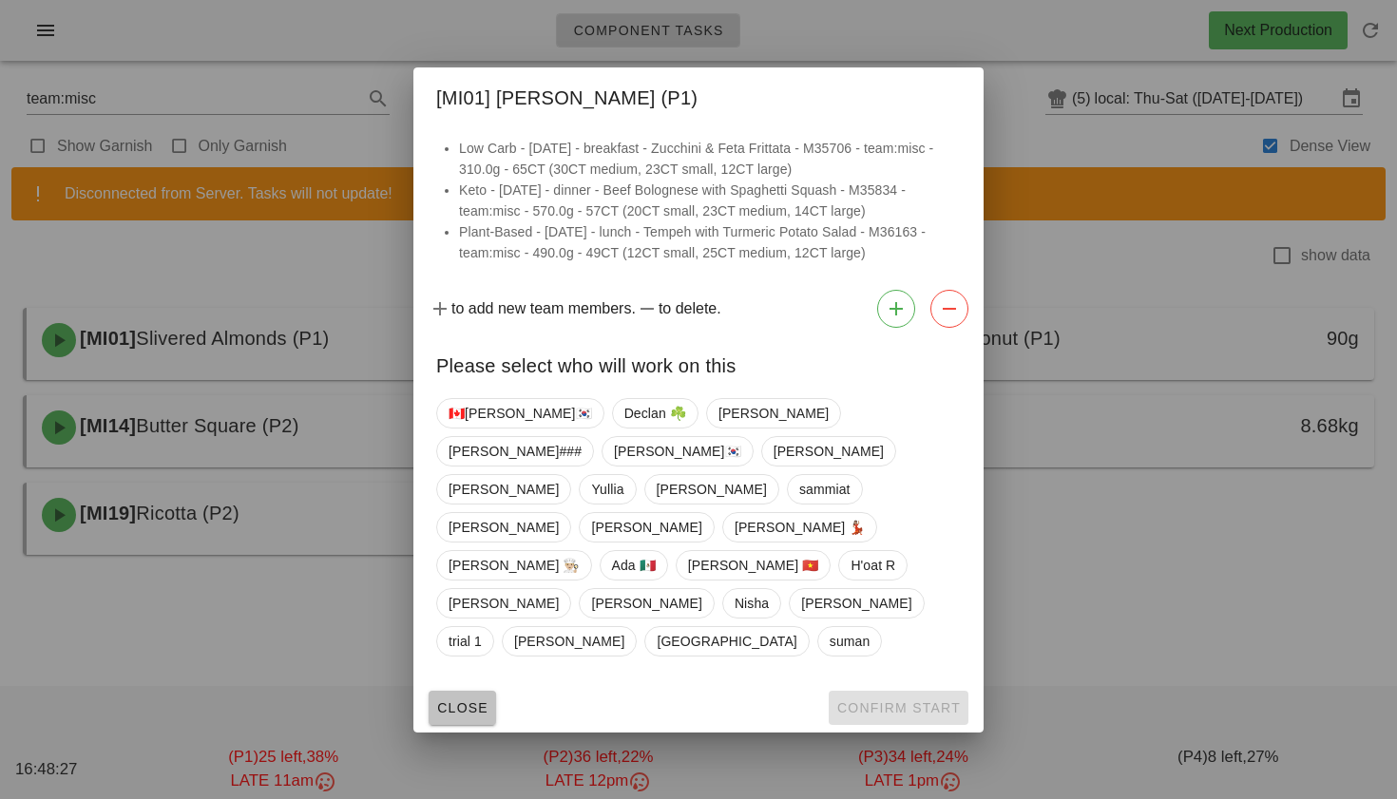
click at [462, 700] on span "Close" at bounding box center [462, 707] width 52 height 15
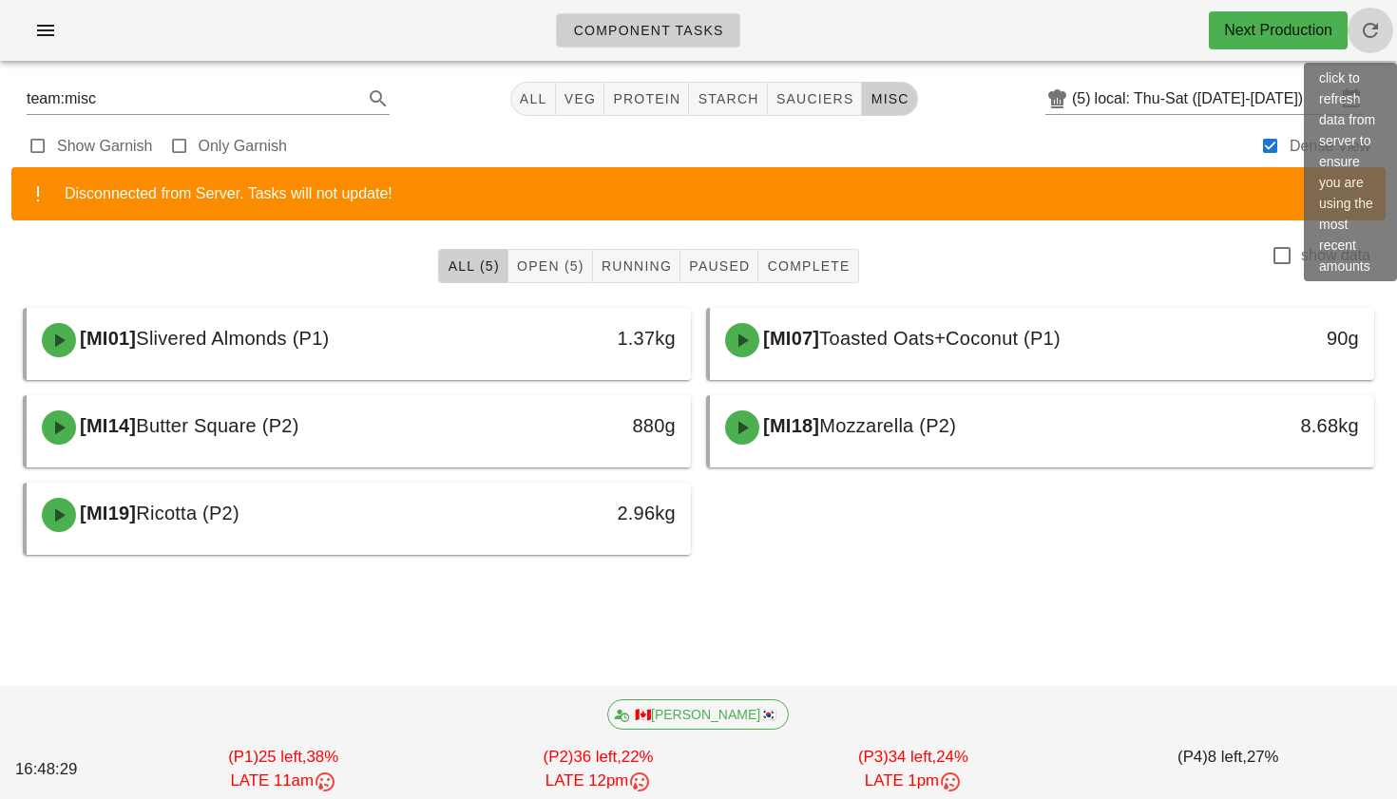
click at [1373, 35] on icon "button" at bounding box center [1370, 30] width 23 height 23
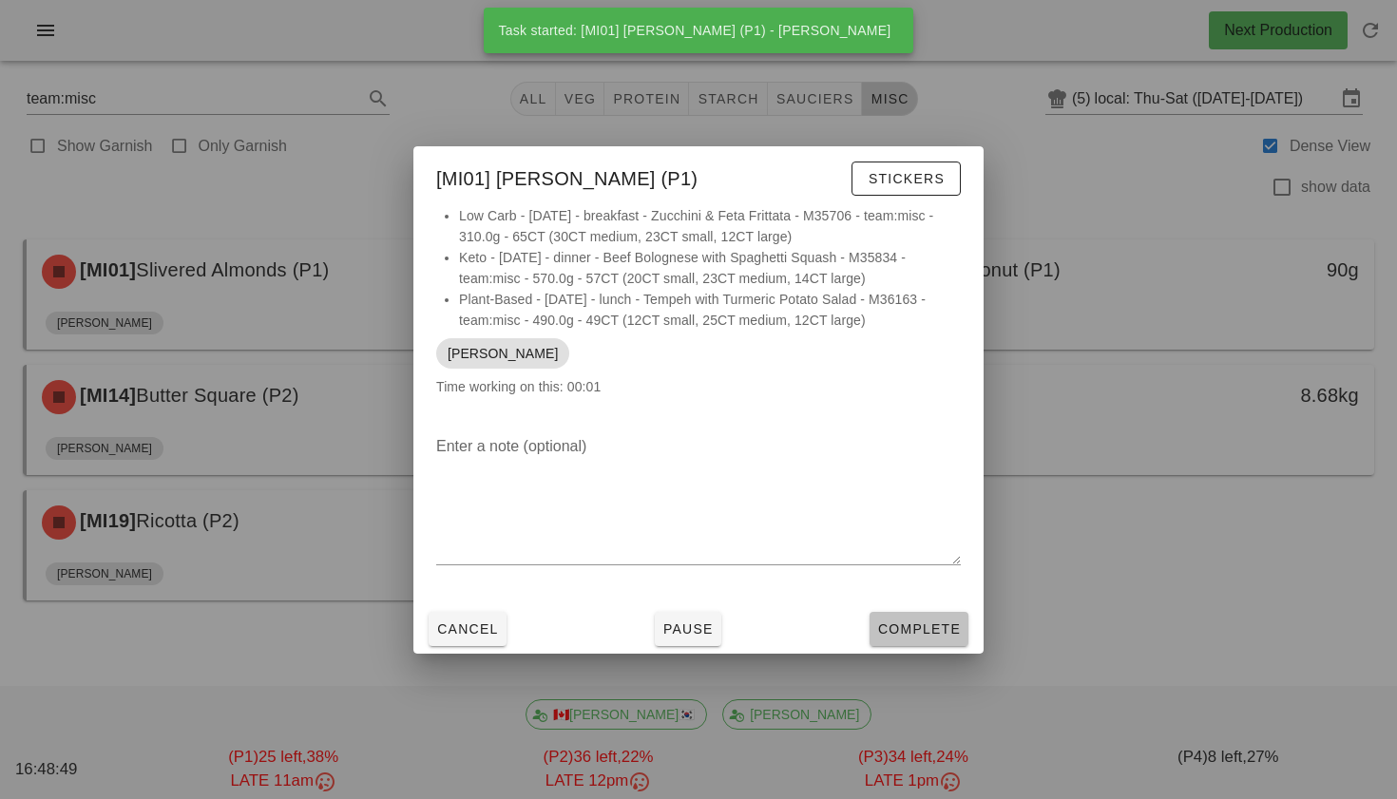
click at [921, 628] on span "Complete" at bounding box center [919, 629] width 84 height 15
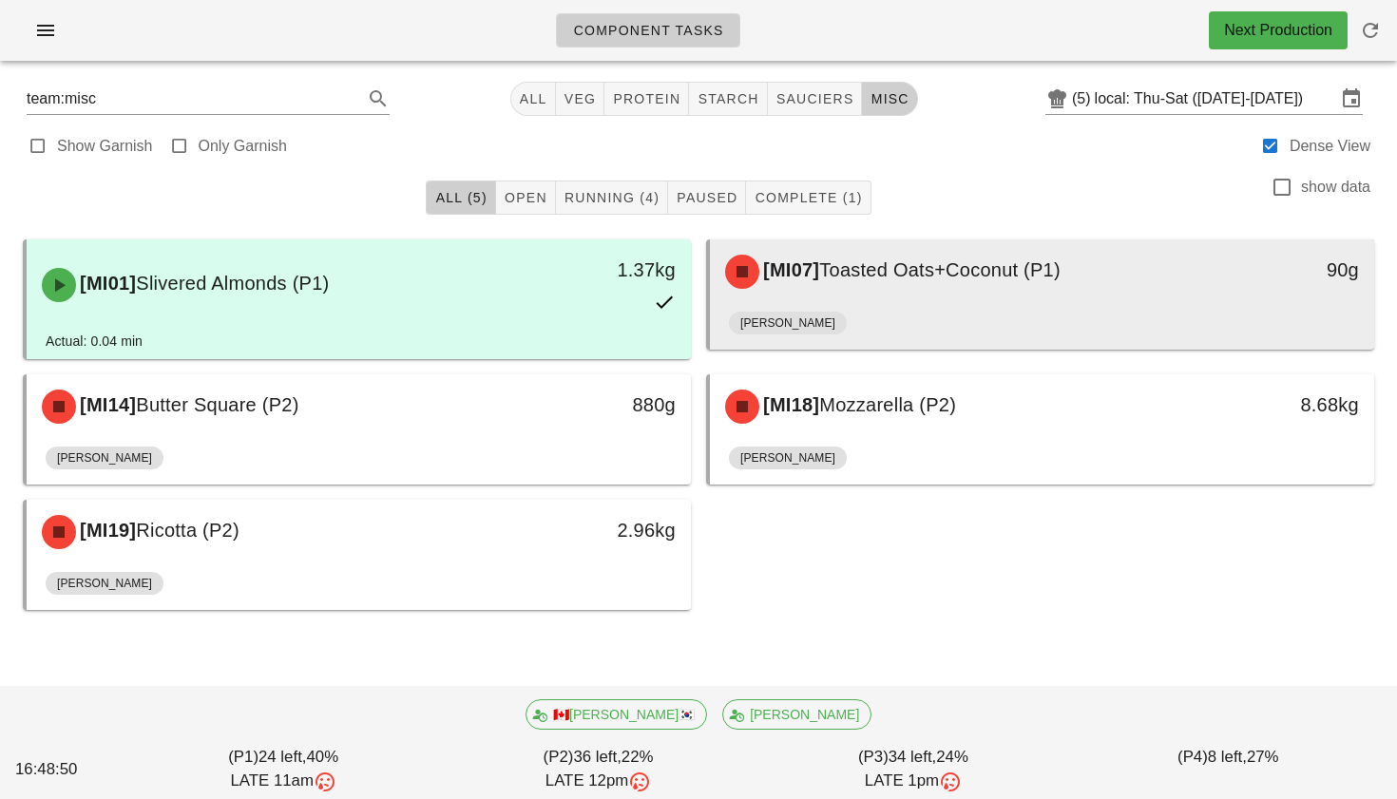
click at [916, 290] on div "[MI07] Toasted Oats+Coconut (P1)" at bounding box center [960, 271] width 492 height 57
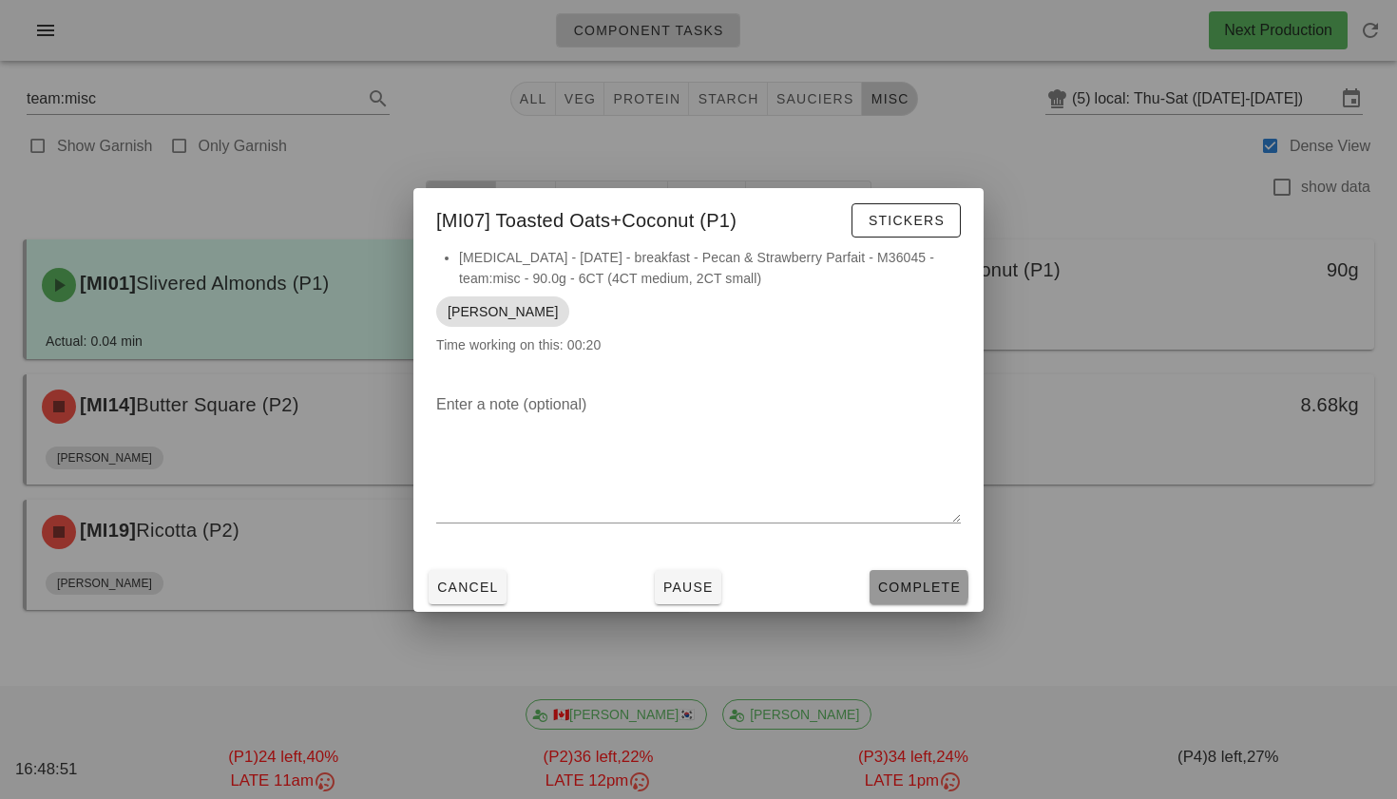
click at [901, 580] on span "Complete" at bounding box center [919, 587] width 84 height 15
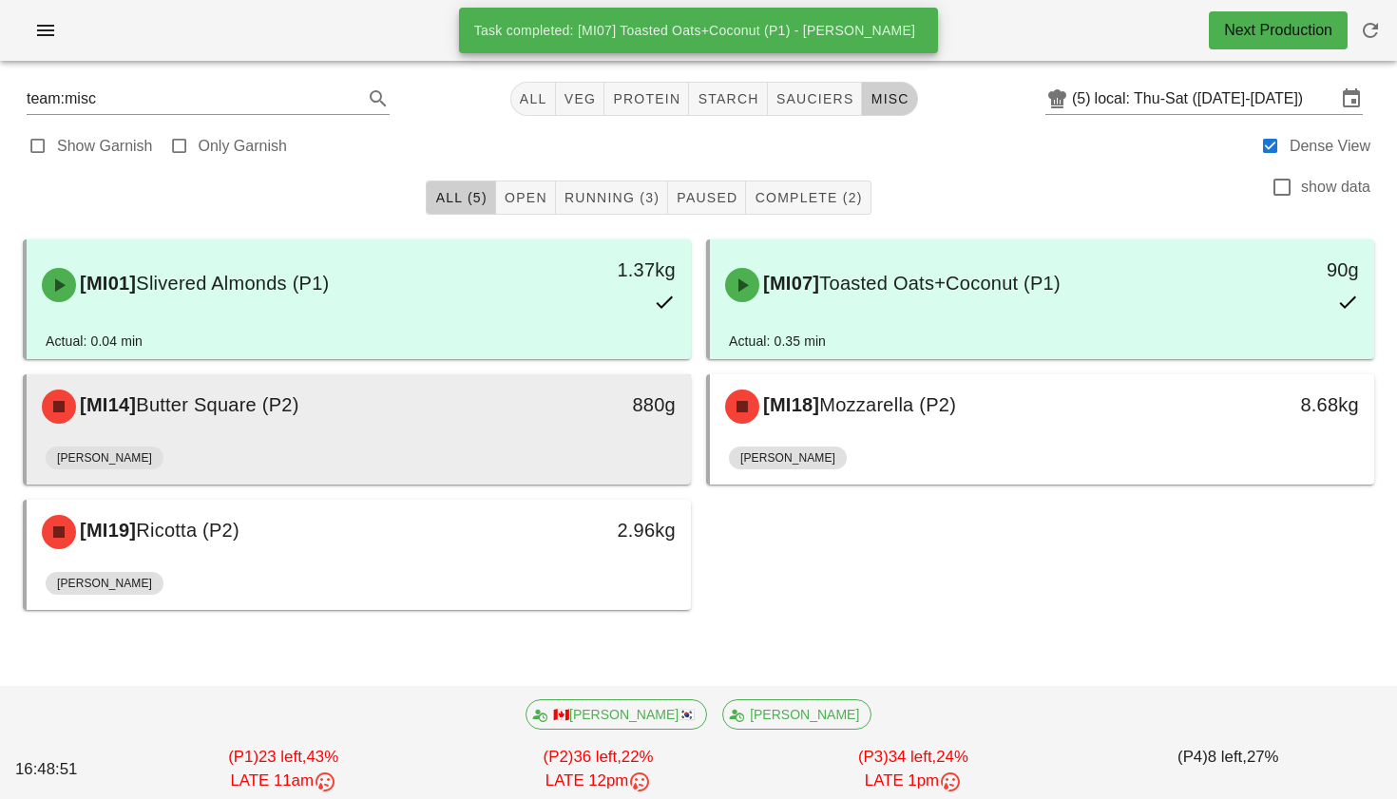
click at [609, 420] on div "880g" at bounding box center [605, 406] width 164 height 57
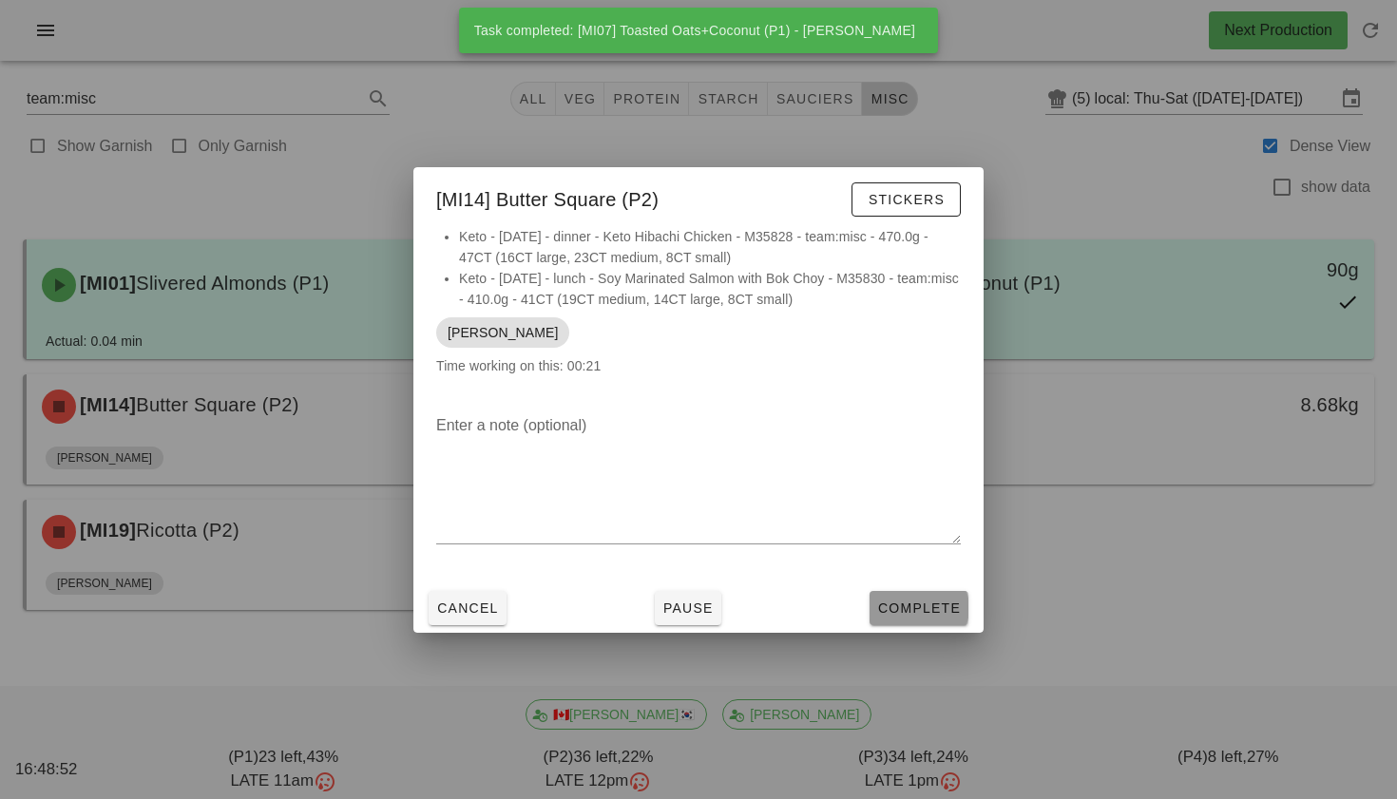
click at [909, 604] on span "Complete" at bounding box center [919, 608] width 84 height 15
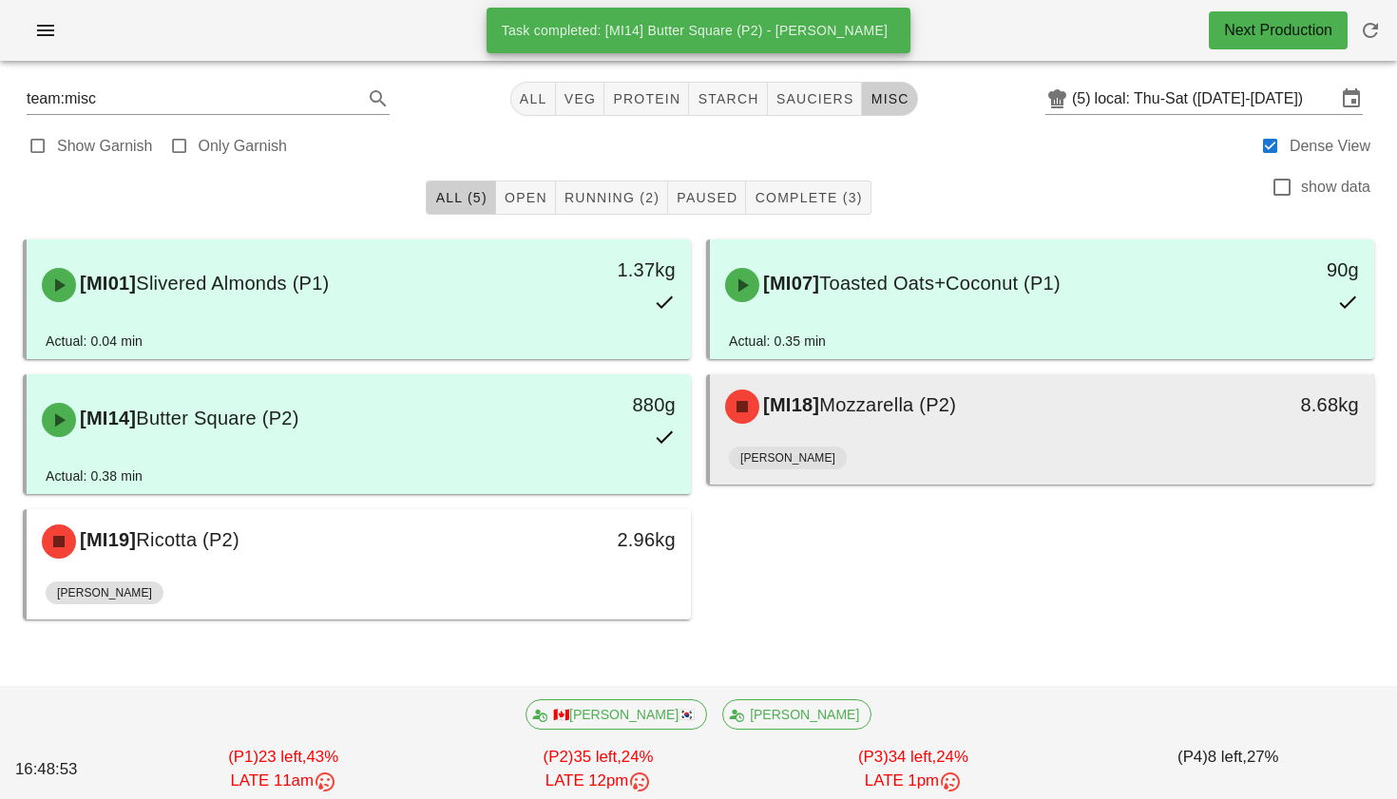
click at [912, 450] on div "Adrian" at bounding box center [1042, 462] width 626 height 46
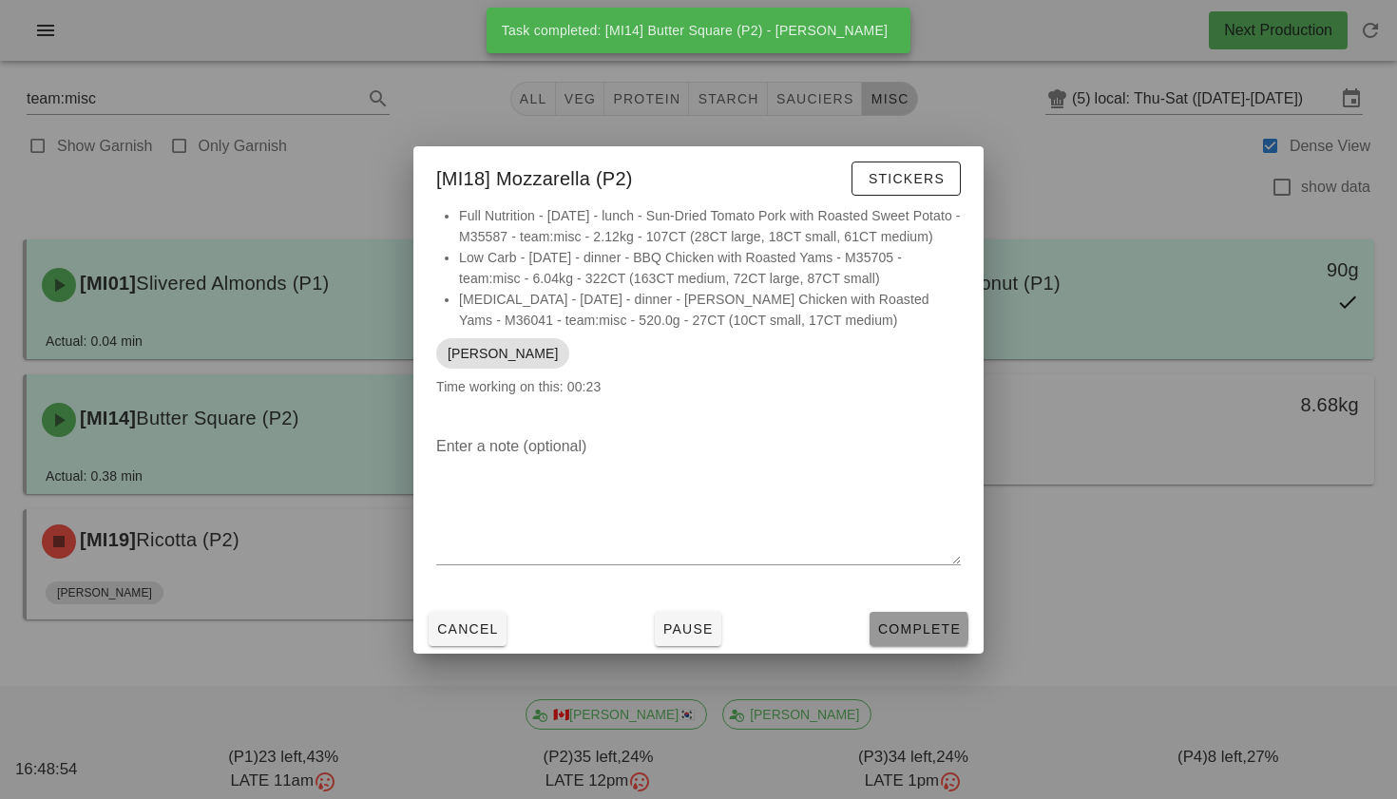
click at [916, 635] on span "Complete" at bounding box center [919, 629] width 84 height 15
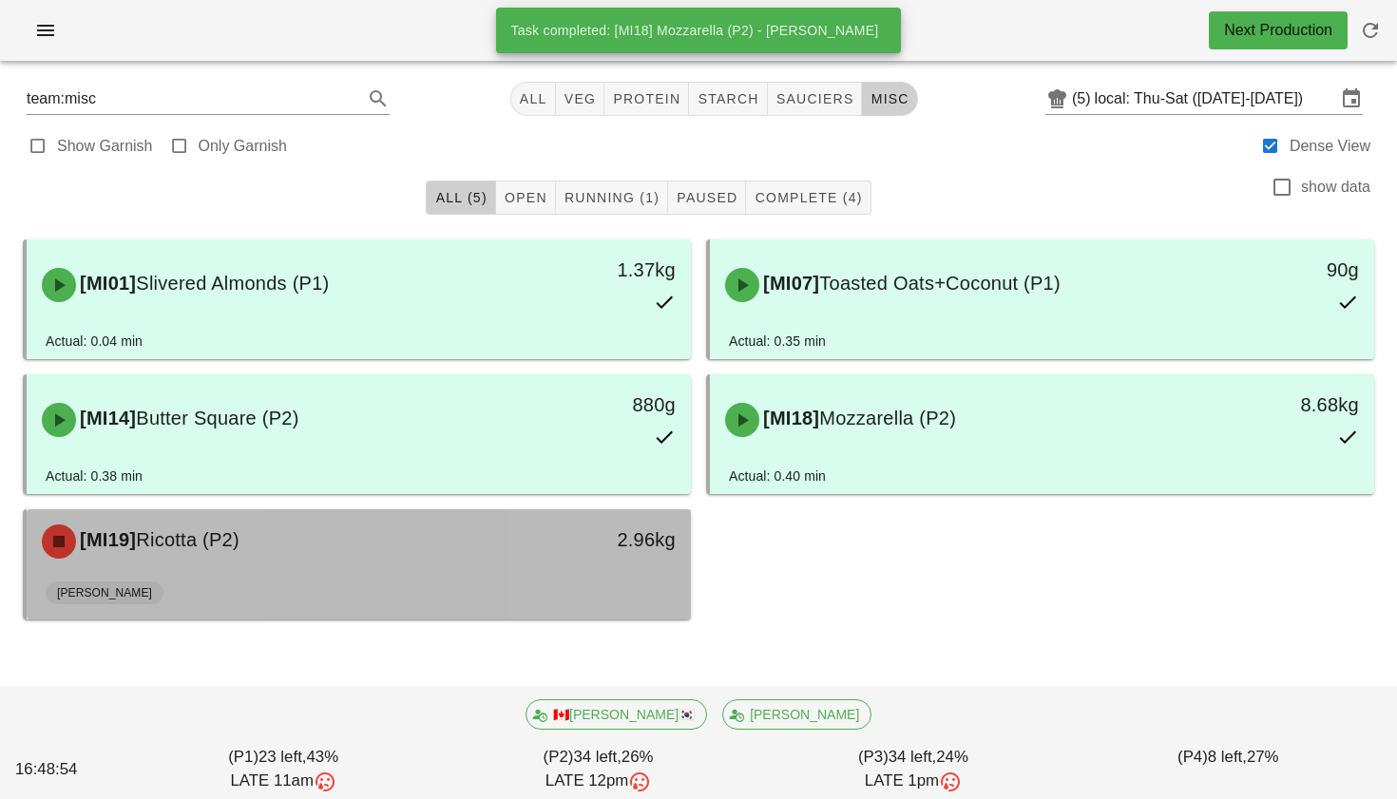
click at [497, 546] on div "[MI19] Ricotta (P2)" at bounding box center [276, 541] width 492 height 57
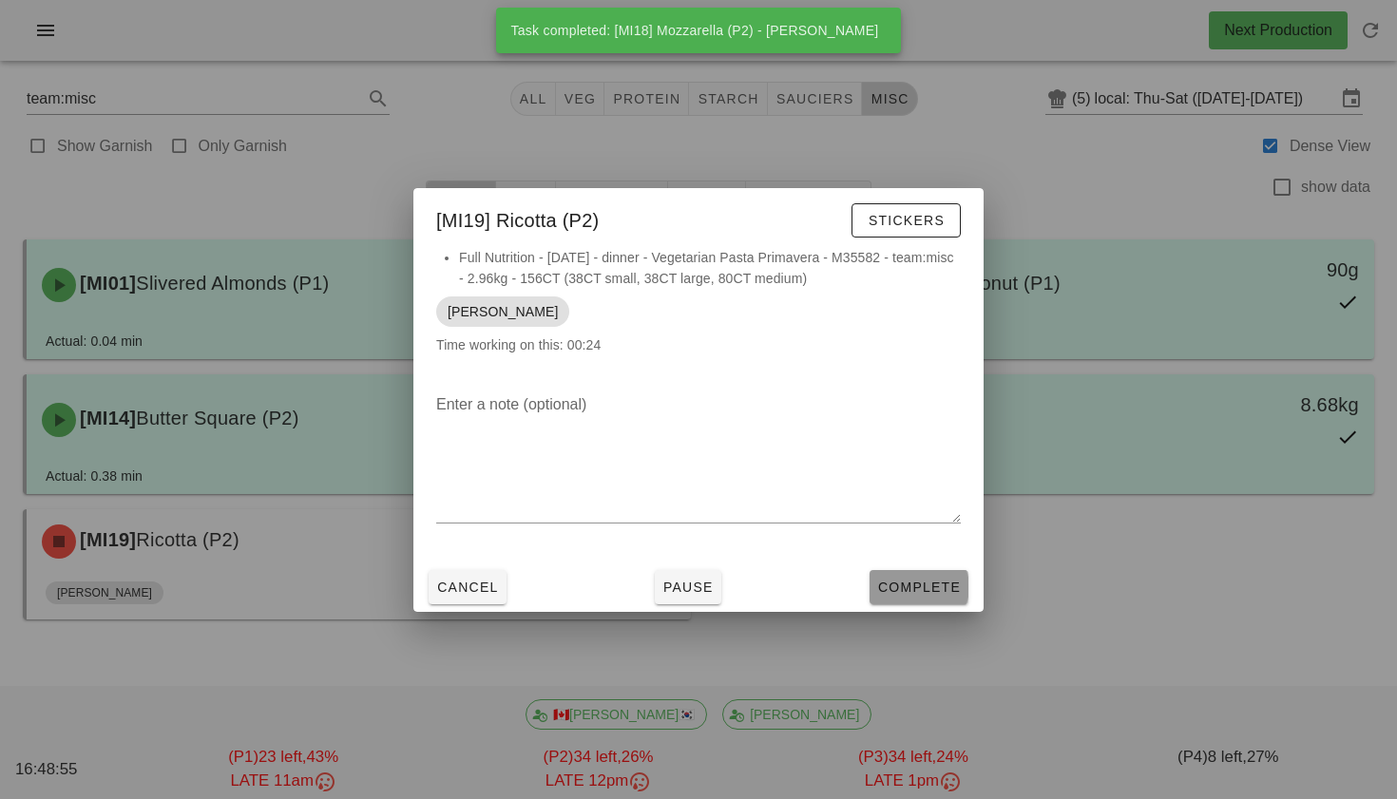
click at [919, 580] on span "Complete" at bounding box center [919, 587] width 84 height 15
